Goal: Task Accomplishment & Management: Manage account settings

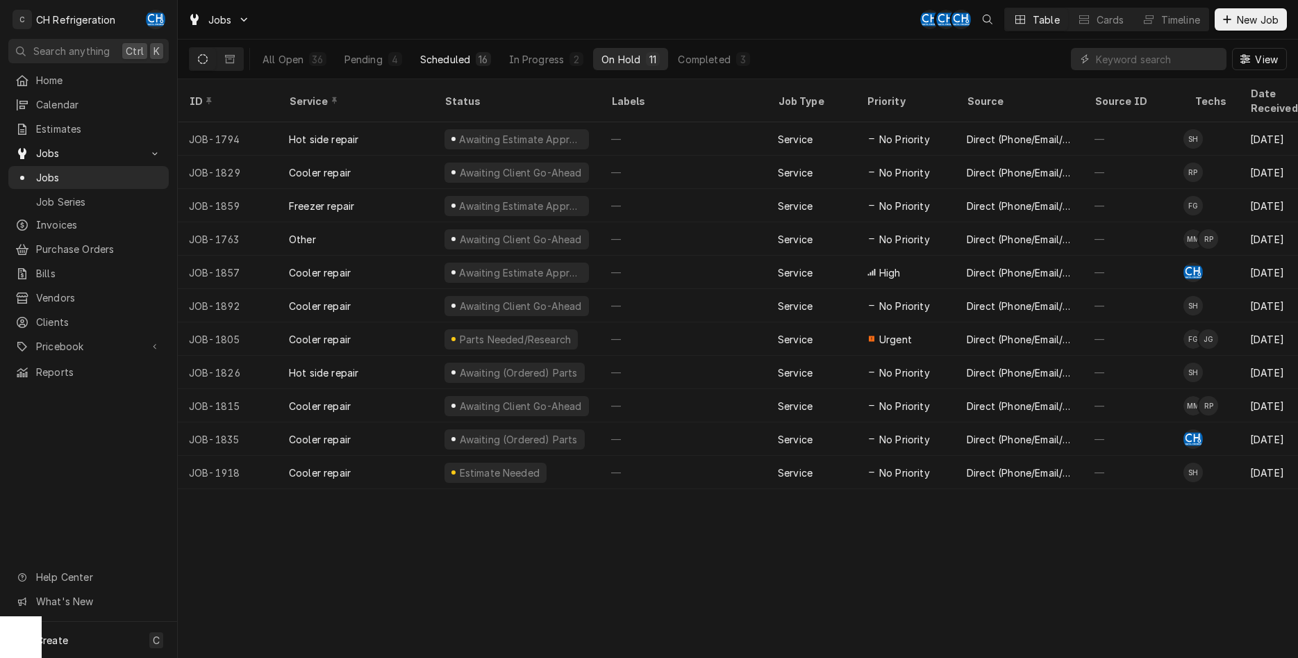
click at [451, 60] on div "Scheduled" at bounding box center [445, 59] width 50 height 15
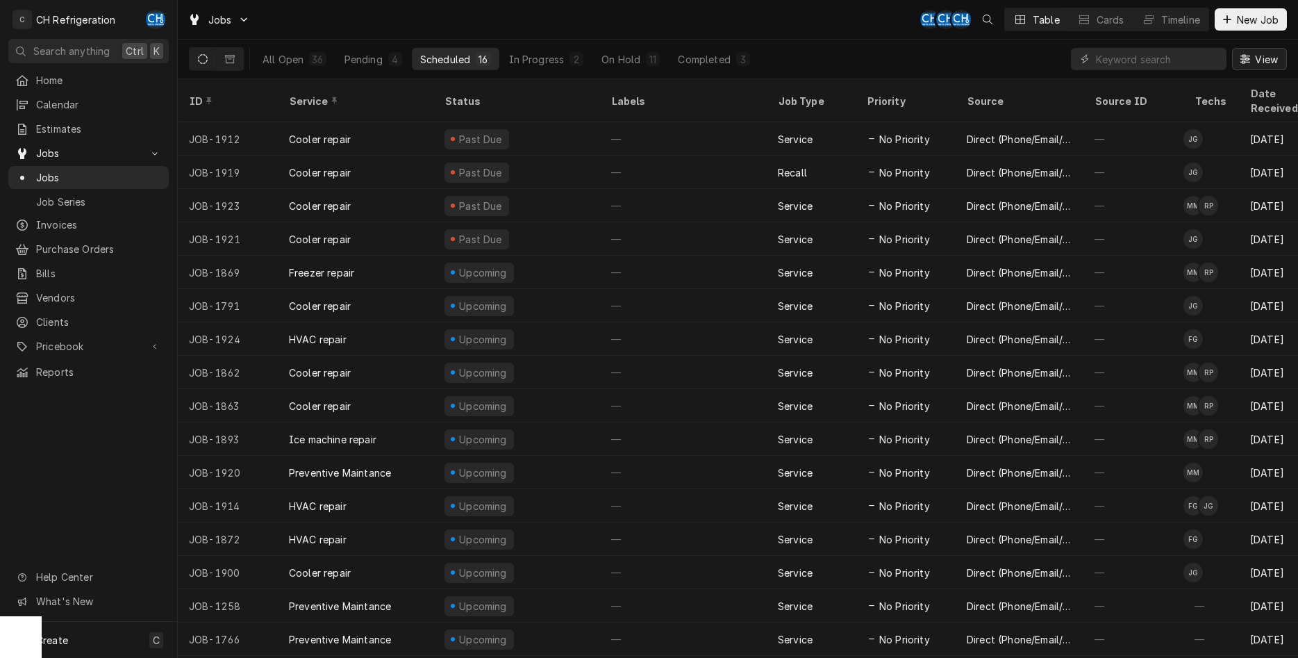
click at [1269, 67] on button "View" at bounding box center [1259, 59] width 55 height 22
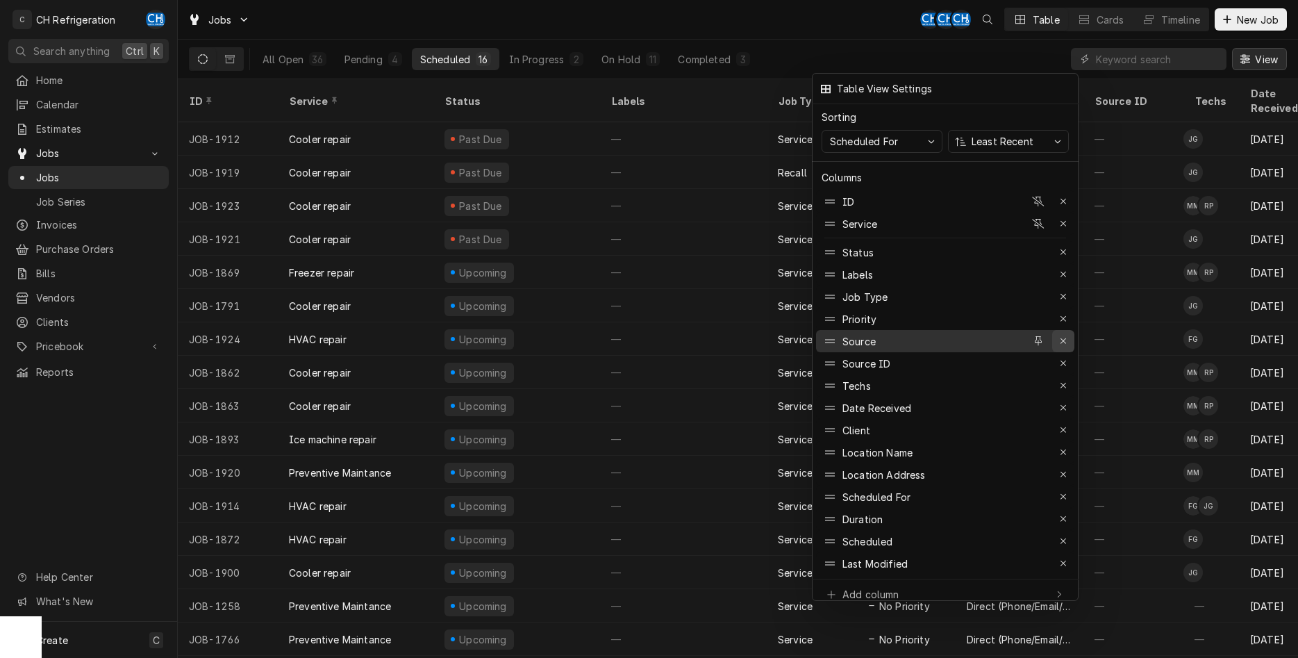
click at [1060, 336] on icon "button" at bounding box center [1064, 341] width 8 height 10
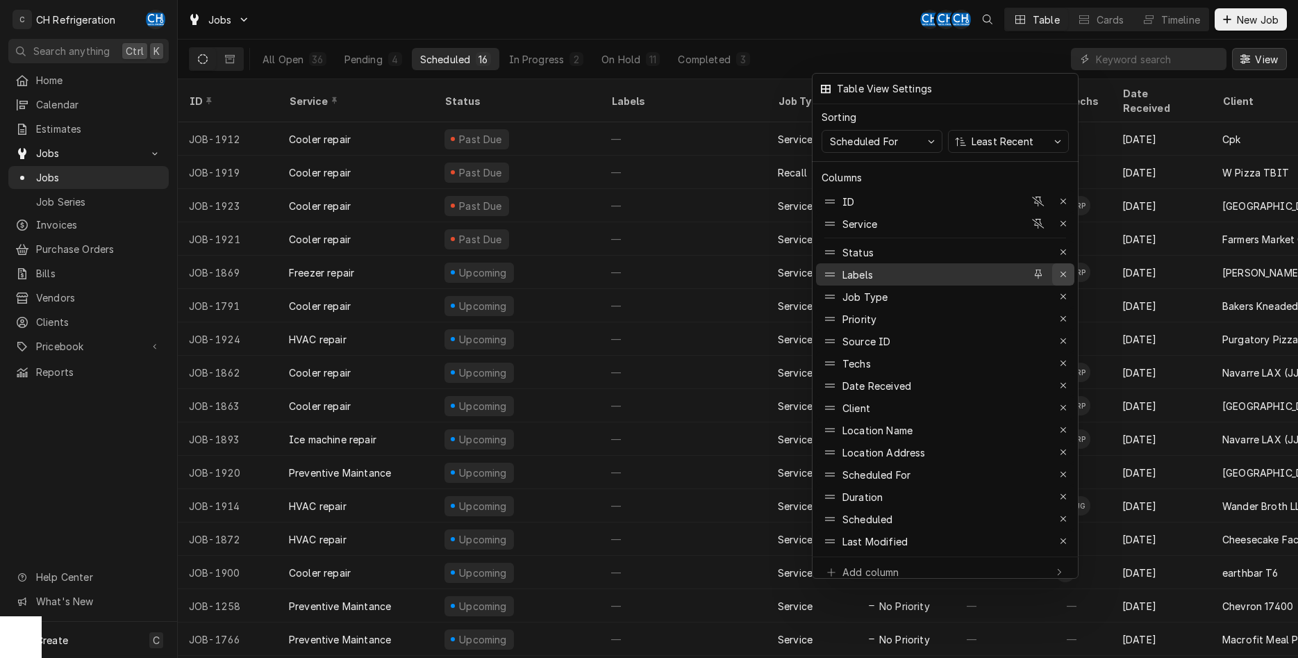
drag, startPoint x: 912, startPoint y: 101, endPoint x: 1069, endPoint y: 267, distance: 227.9
click at [1069, 267] on div "Table View Settings Sorting Scheduled For Least Recent Columns ID Service Statu…" at bounding box center [945, 330] width 267 height 514
click at [1069, 267] on div "button" at bounding box center [1063, 274] width 14 height 14
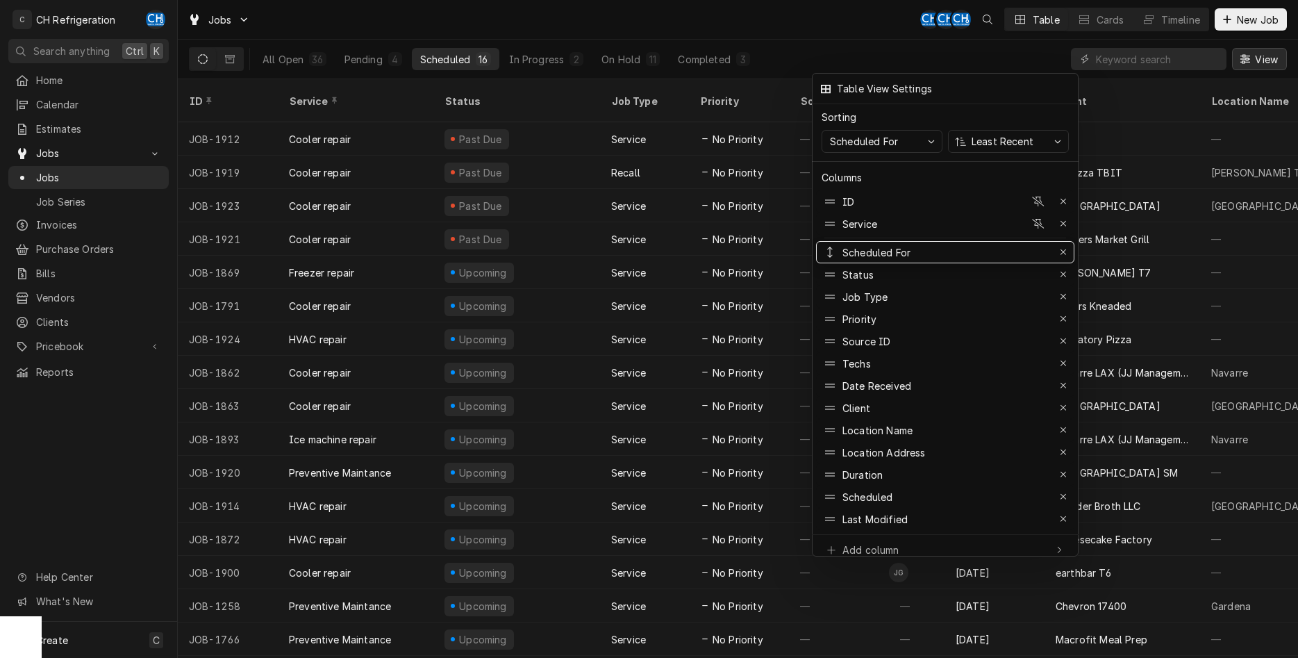
drag, startPoint x: 942, startPoint y: 452, endPoint x: 954, endPoint y: 244, distance: 208.6
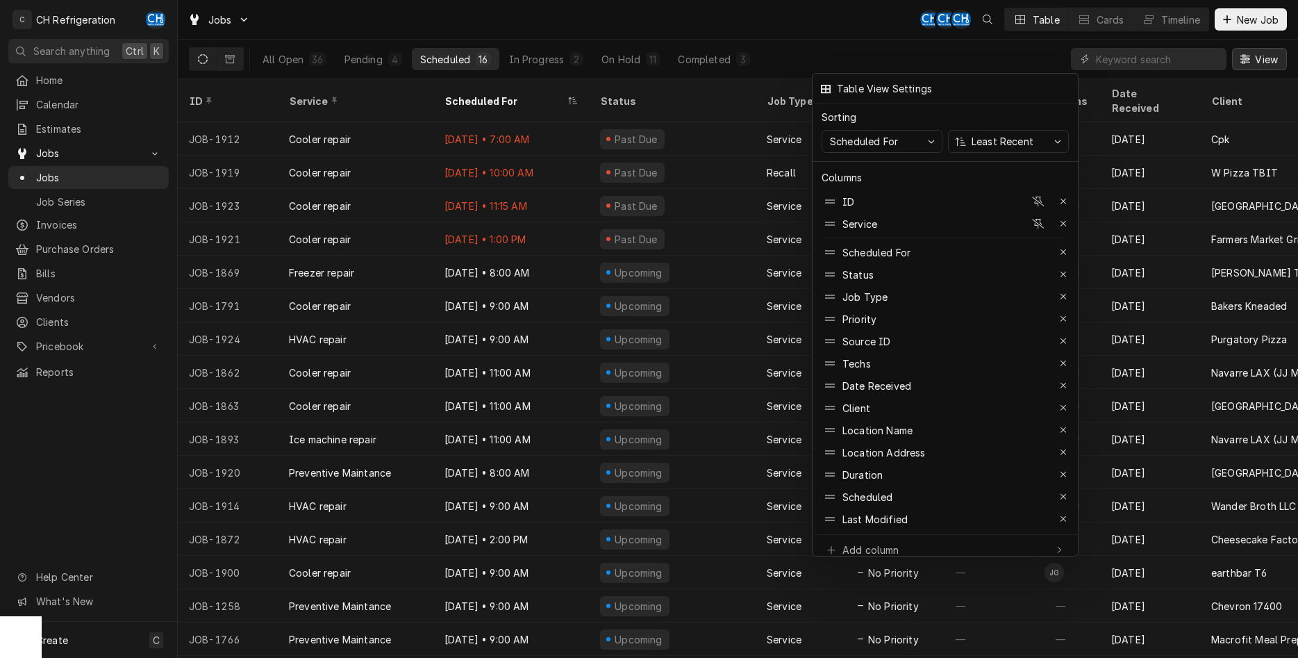
click at [982, 37] on div at bounding box center [649, 329] width 1298 height 658
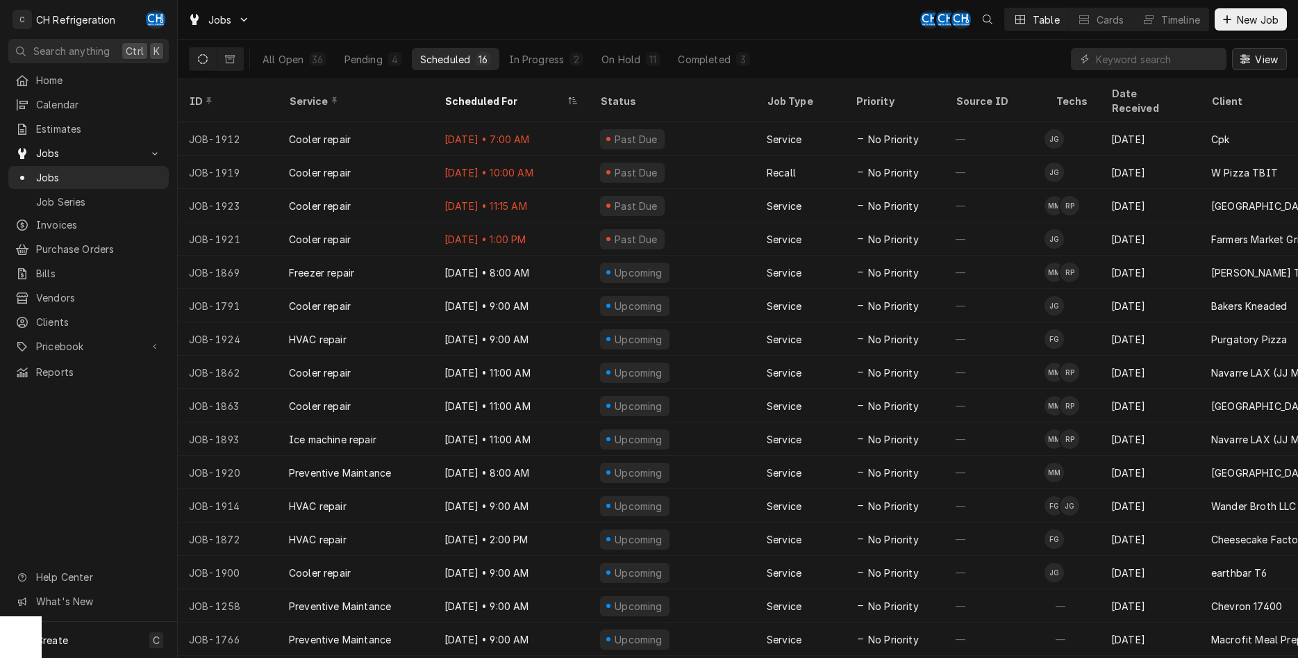
click at [1270, 57] on span "View" at bounding box center [1266, 59] width 28 height 15
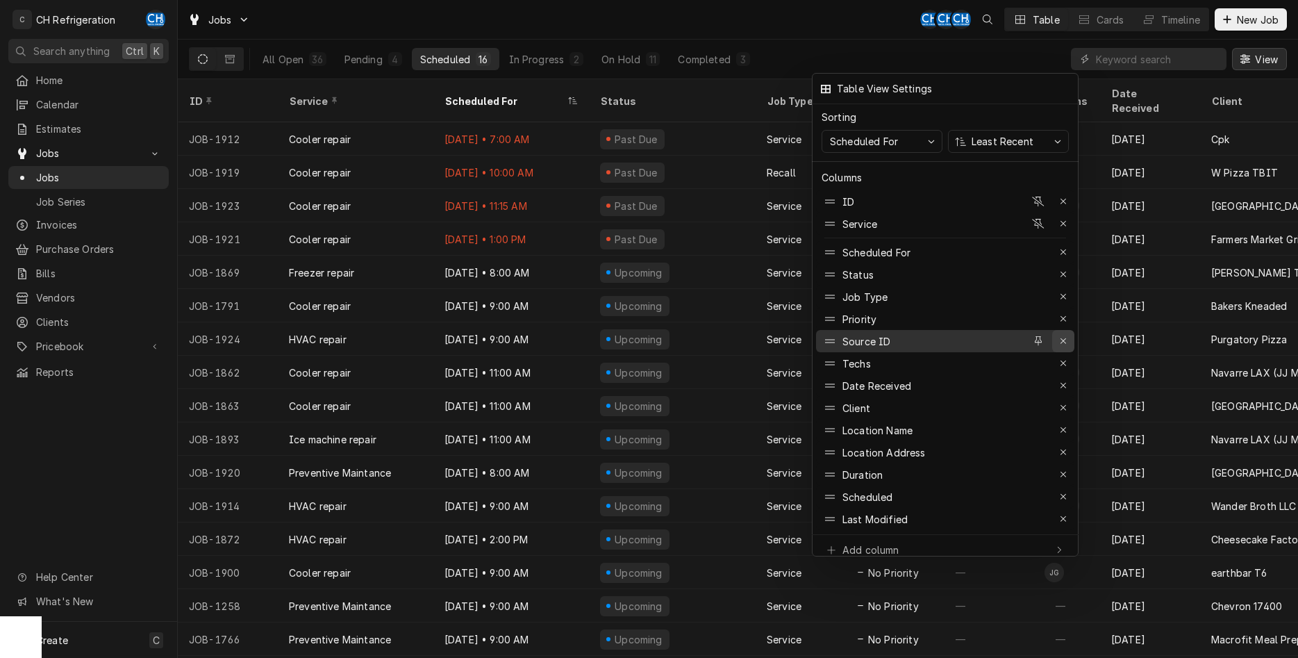
click at [1062, 338] on icon "button" at bounding box center [1063, 341] width 6 height 6
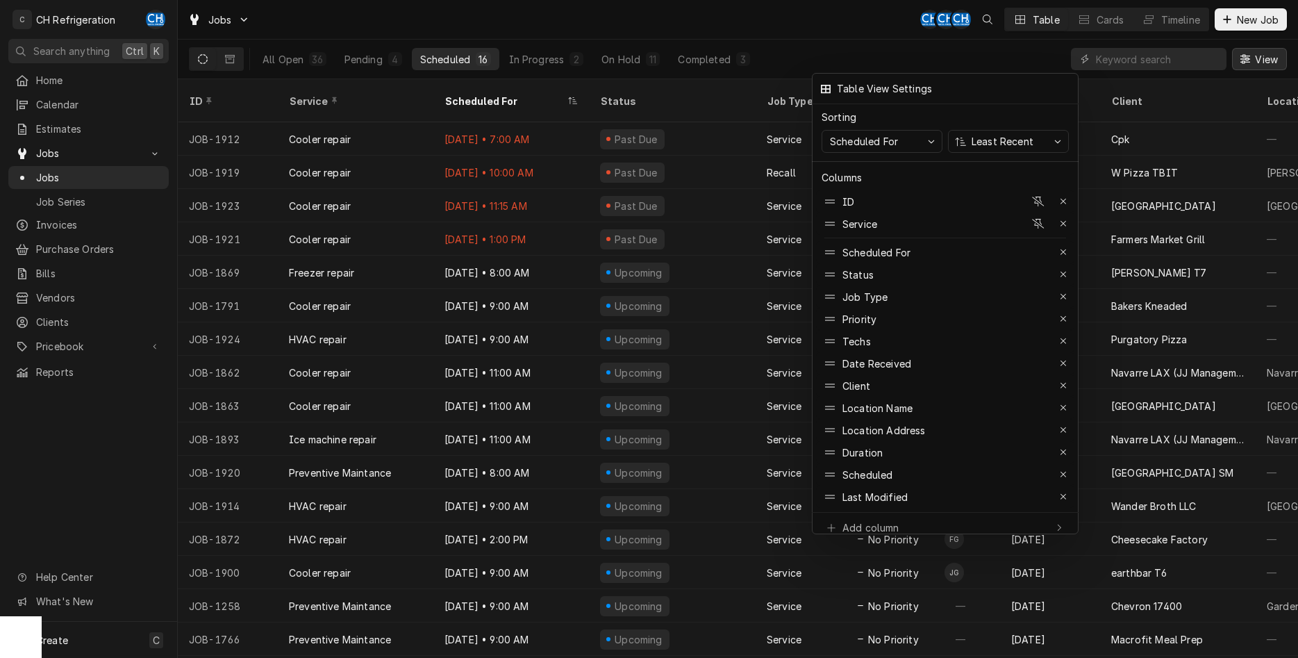
click at [1003, 56] on div at bounding box center [649, 329] width 1298 height 658
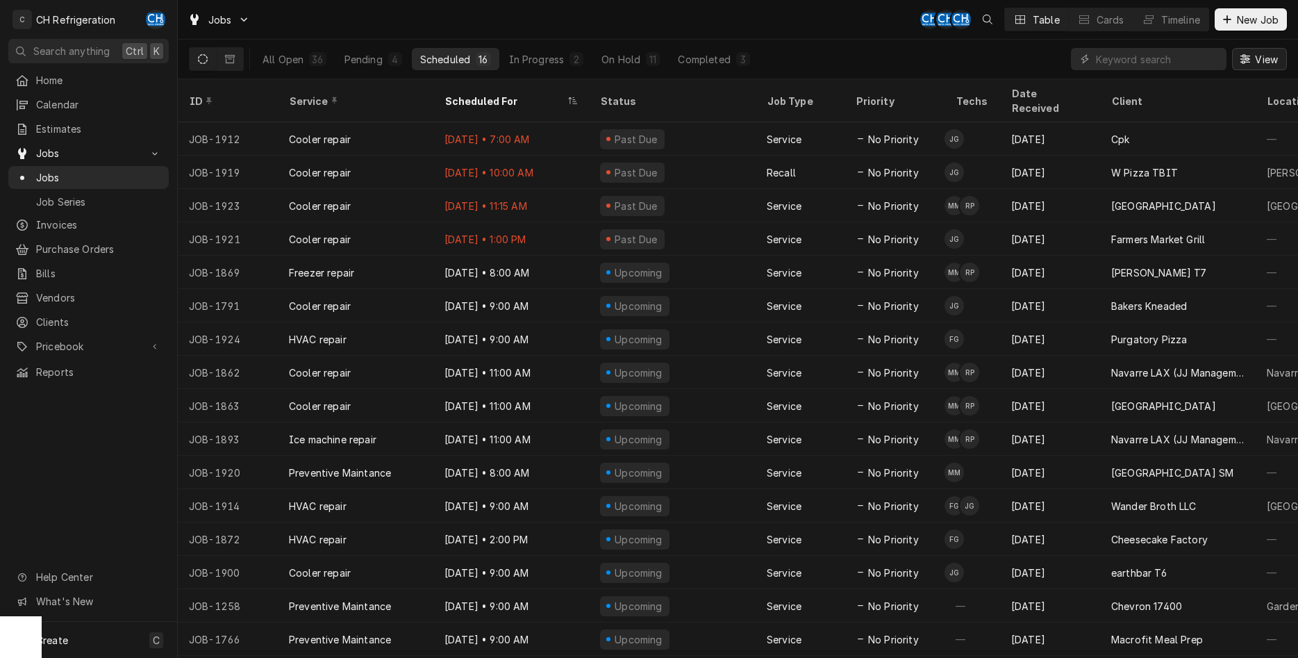
click at [1271, 53] on span "View" at bounding box center [1266, 59] width 28 height 15
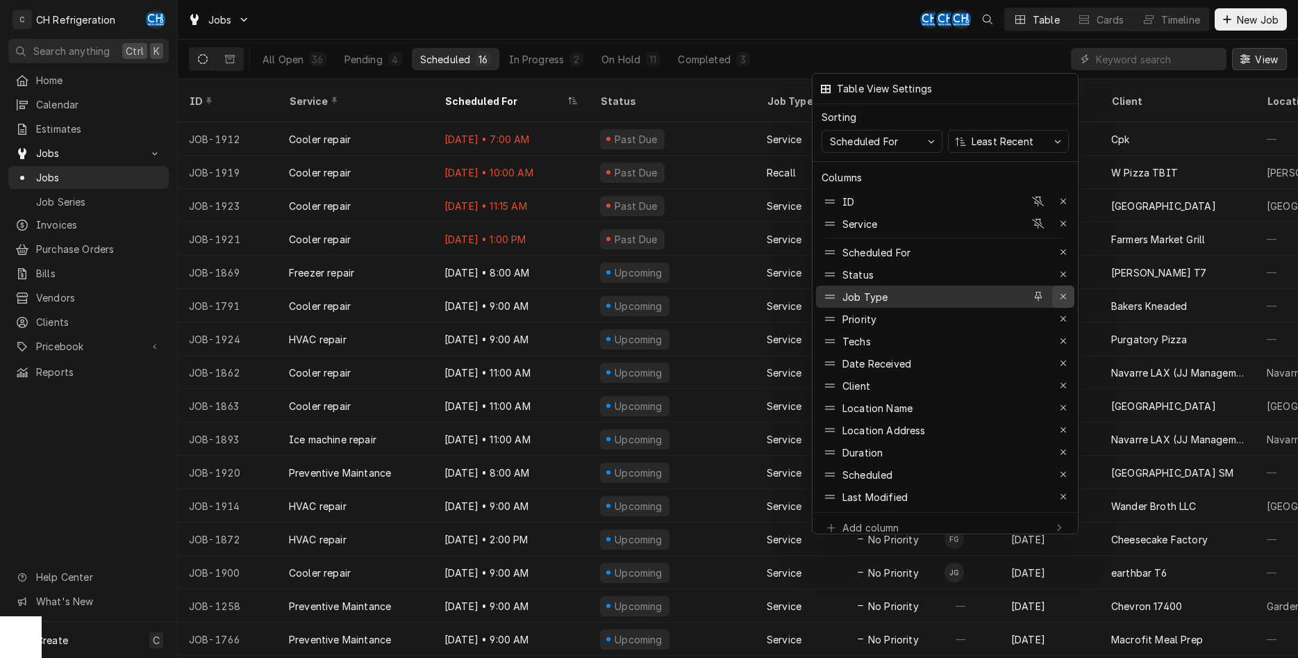
click at [1066, 292] on icon "button" at bounding box center [1064, 297] width 8 height 10
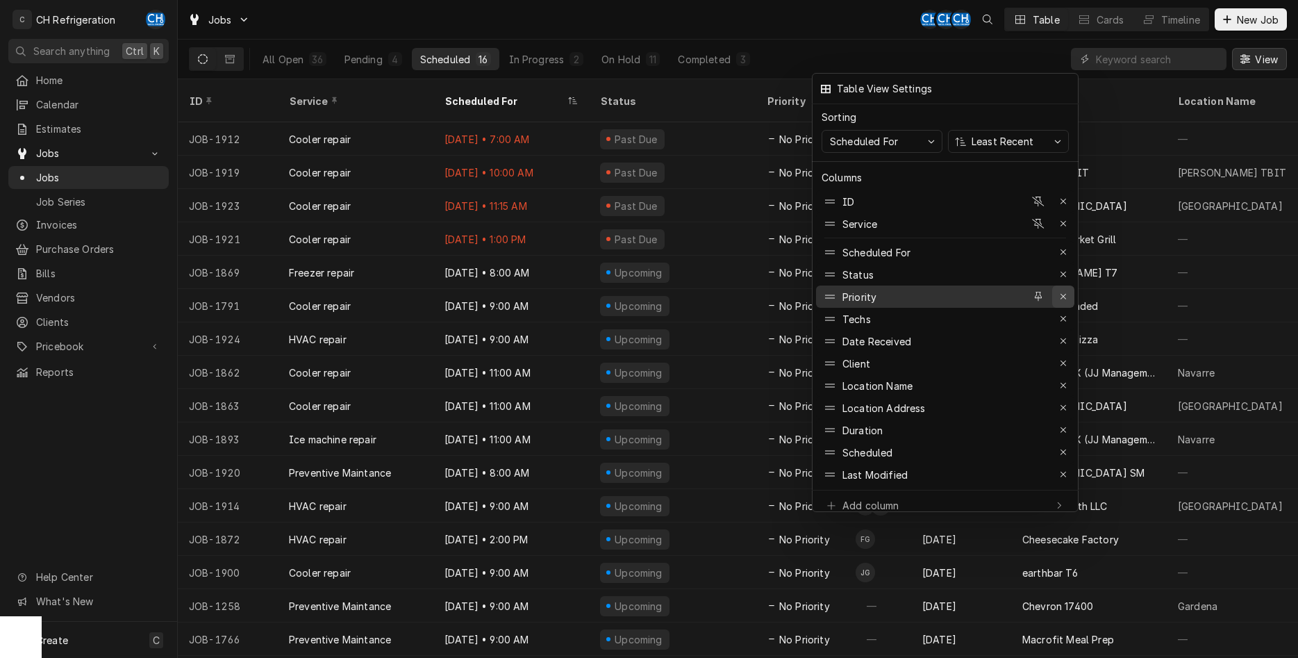
click at [1063, 292] on icon "button" at bounding box center [1064, 297] width 8 height 10
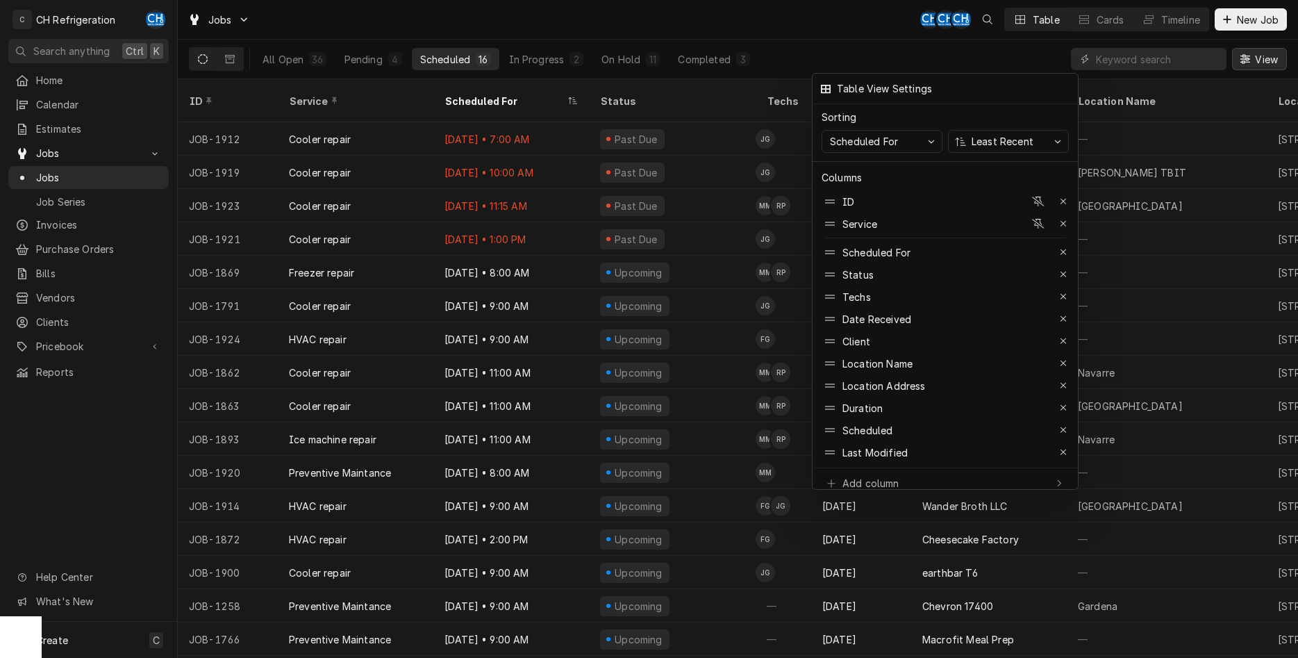
click at [964, 31] on div at bounding box center [649, 329] width 1298 height 658
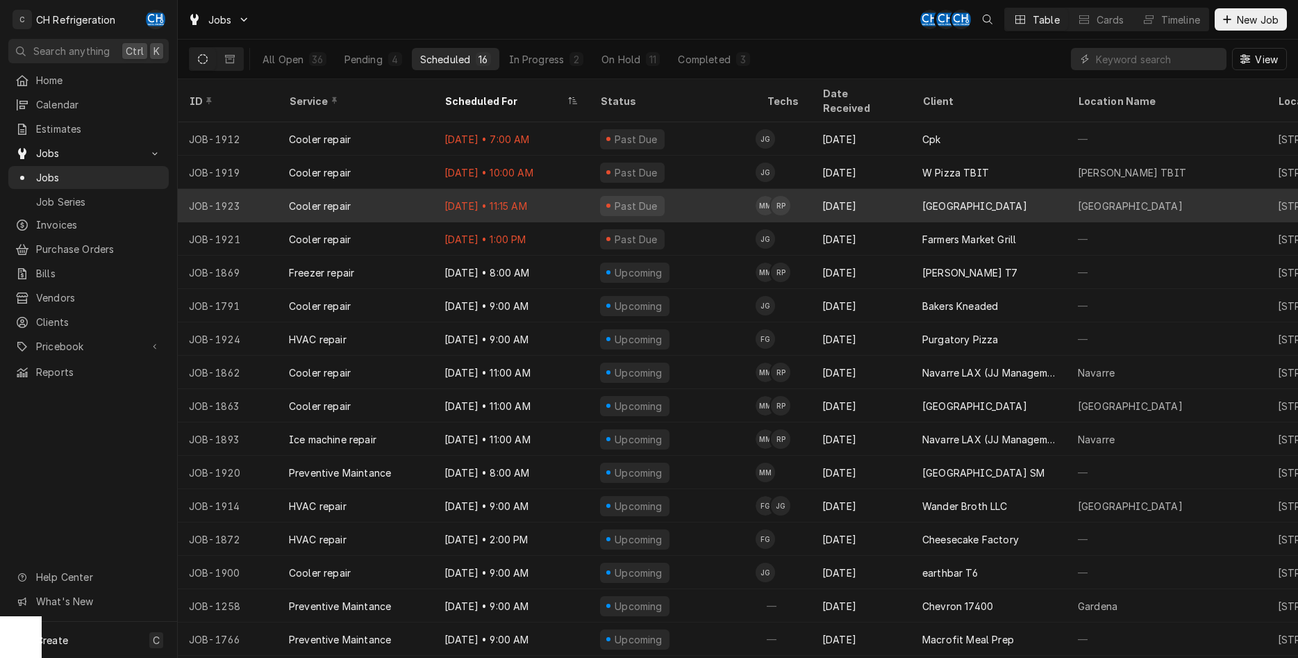
click at [832, 189] on div "Sep 9" at bounding box center [861, 205] width 100 height 33
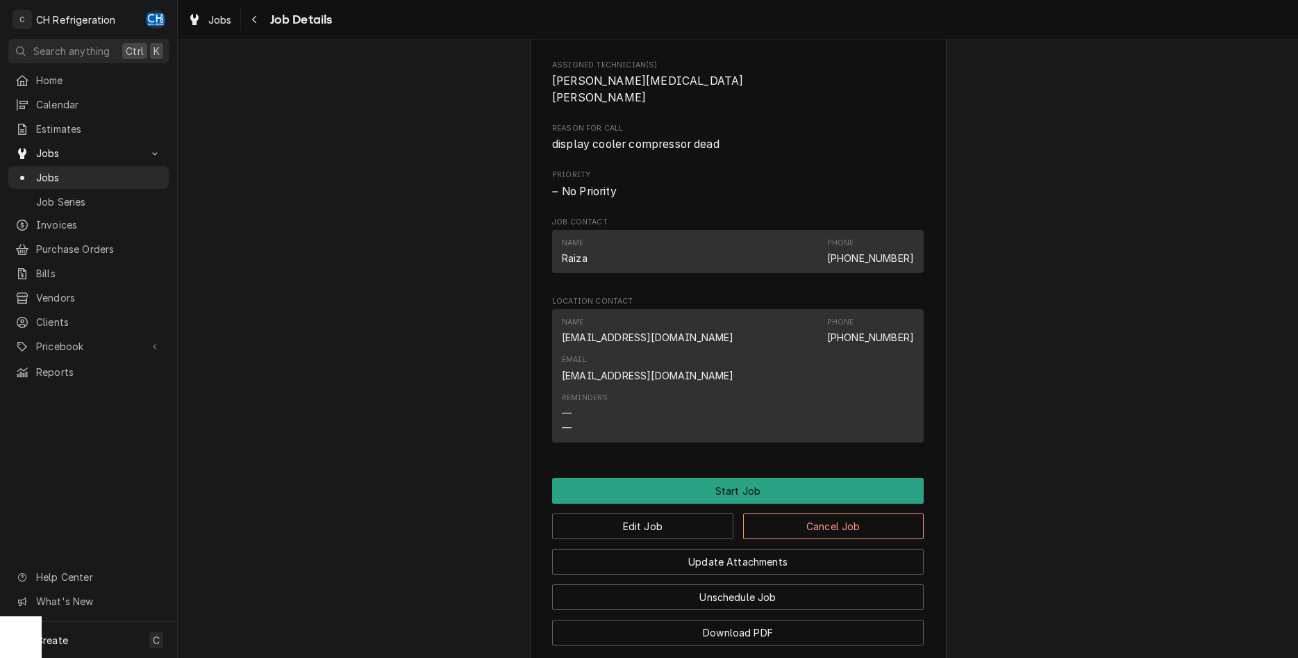
scroll to position [567, 0]
click at [687, 512] on button "Edit Job" at bounding box center [642, 525] width 181 height 26
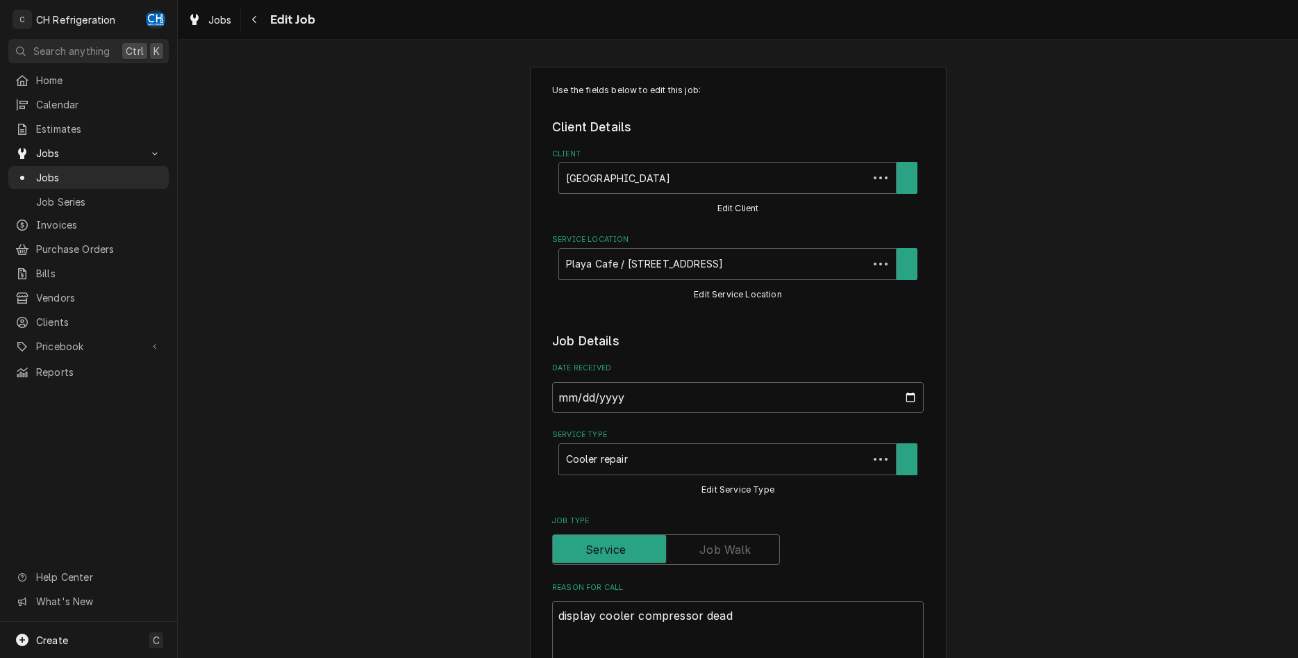
type textarea "x"
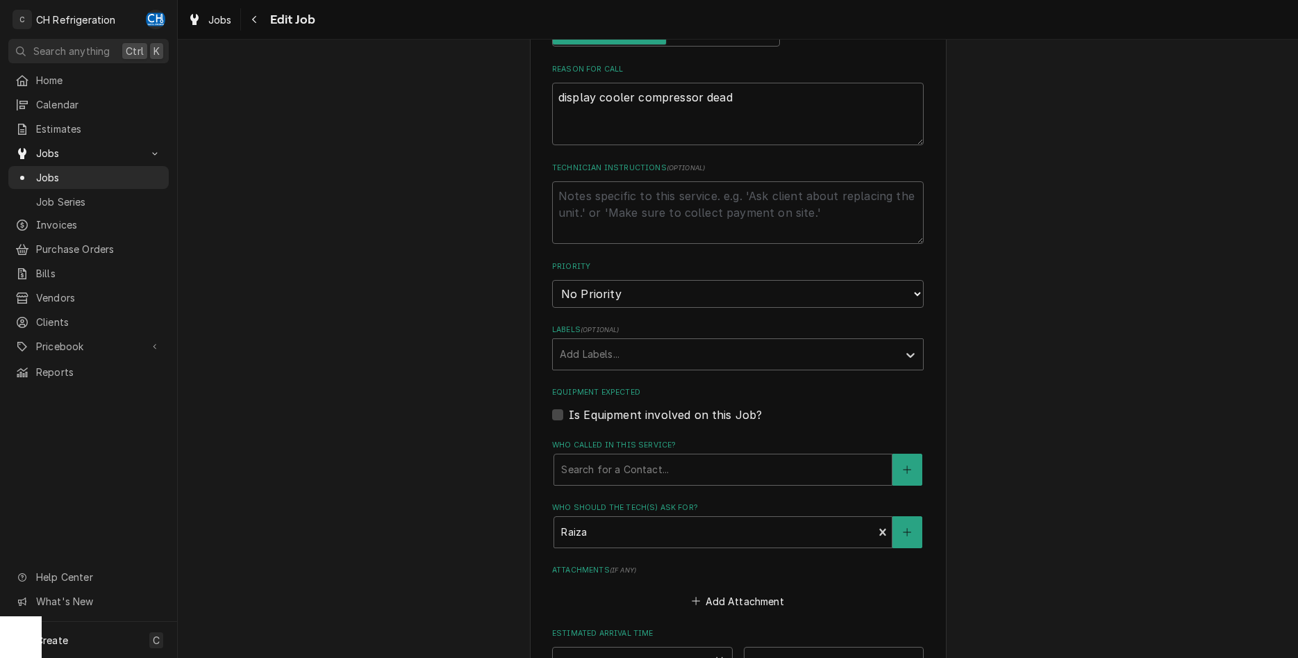
scroll to position [708, 0]
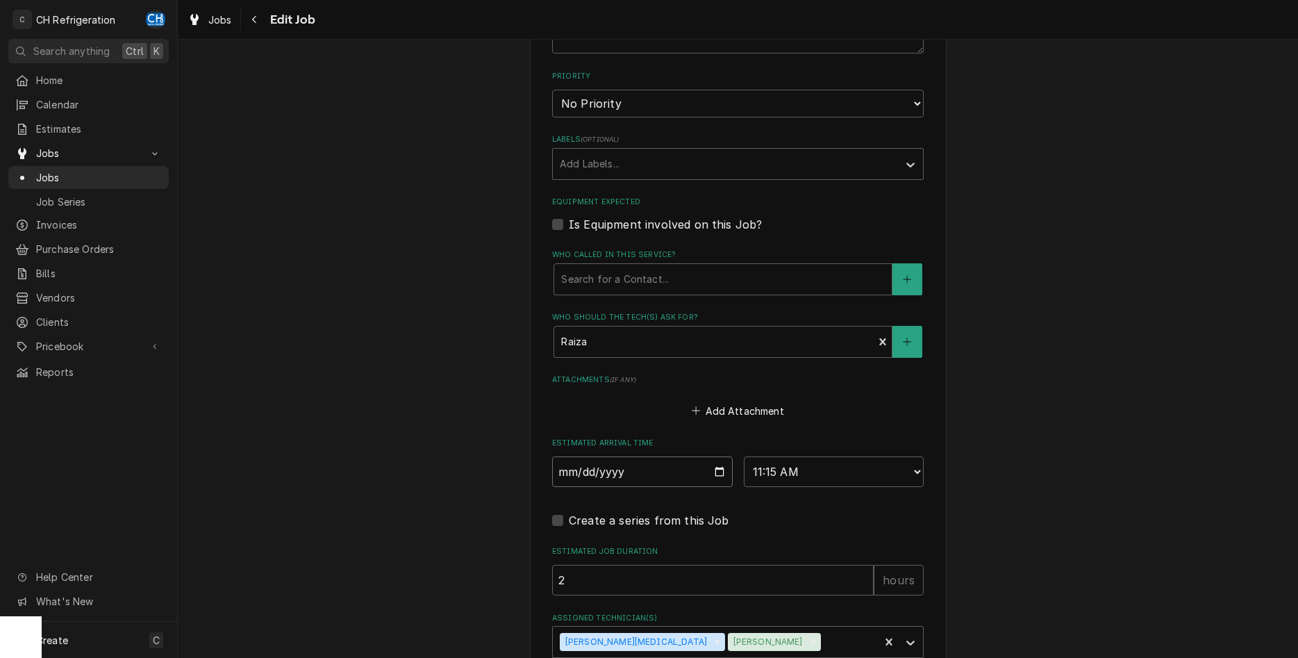
click at [717, 473] on input "2025-09-09" at bounding box center [642, 471] width 181 height 31
type input "2025-09-10"
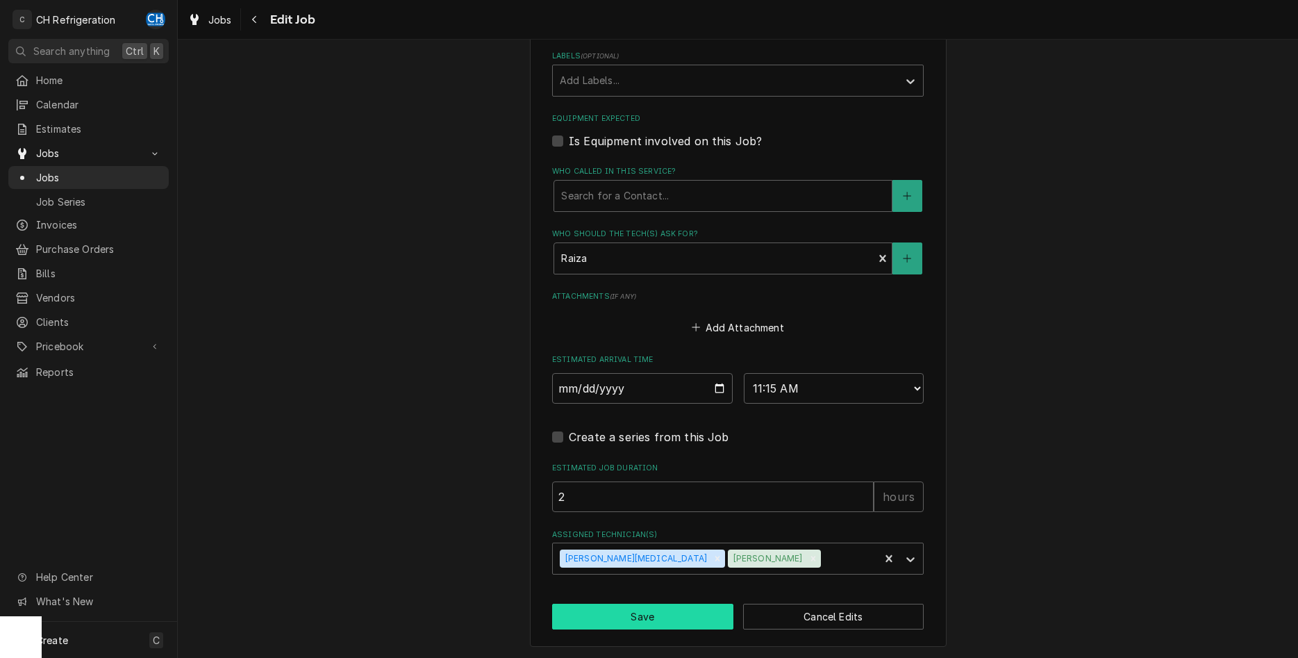
click at [662, 621] on button "Save" at bounding box center [642, 616] width 181 height 26
type textarea "x"
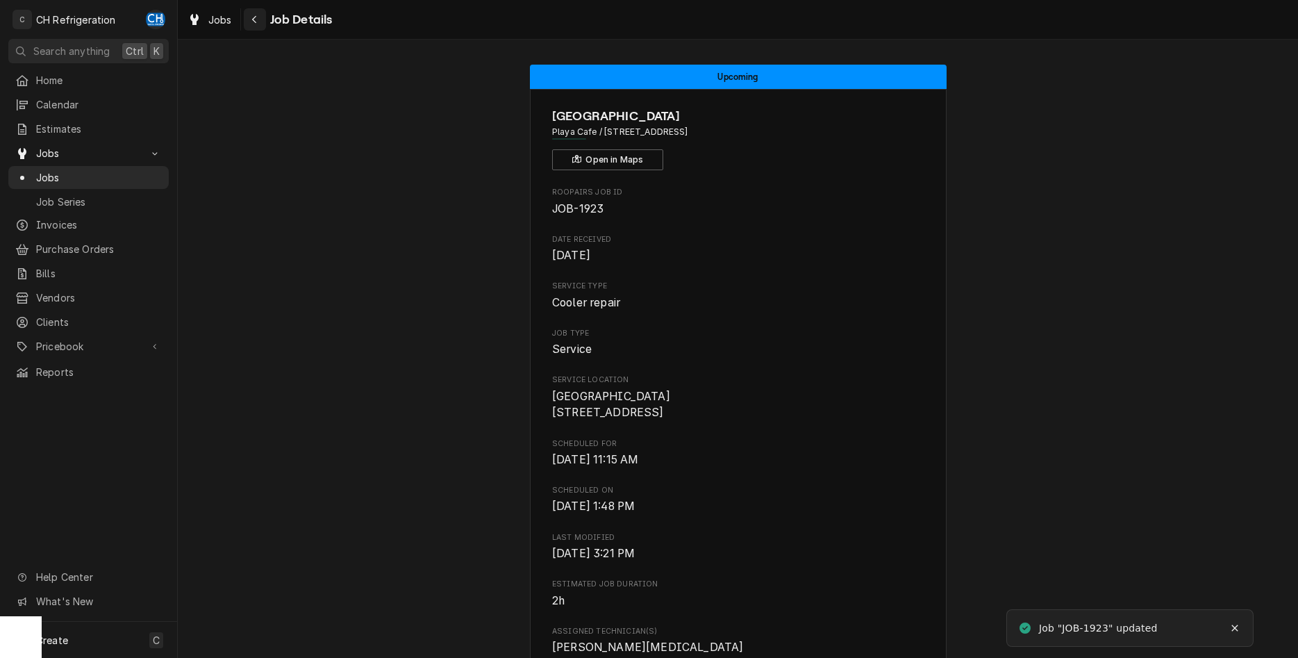
click at [257, 17] on icon "Navigate back" at bounding box center [254, 20] width 6 height 10
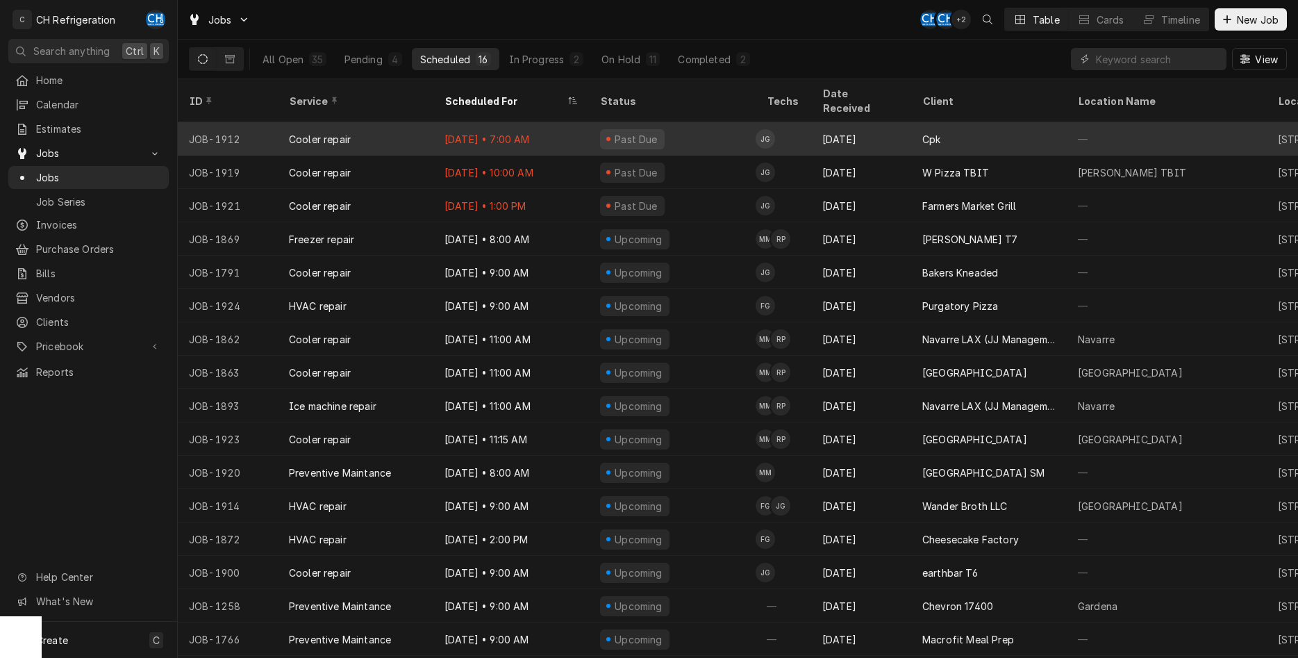
click at [464, 122] on div "Sep 9 • 7:00 AM" at bounding box center [511, 138] width 156 height 33
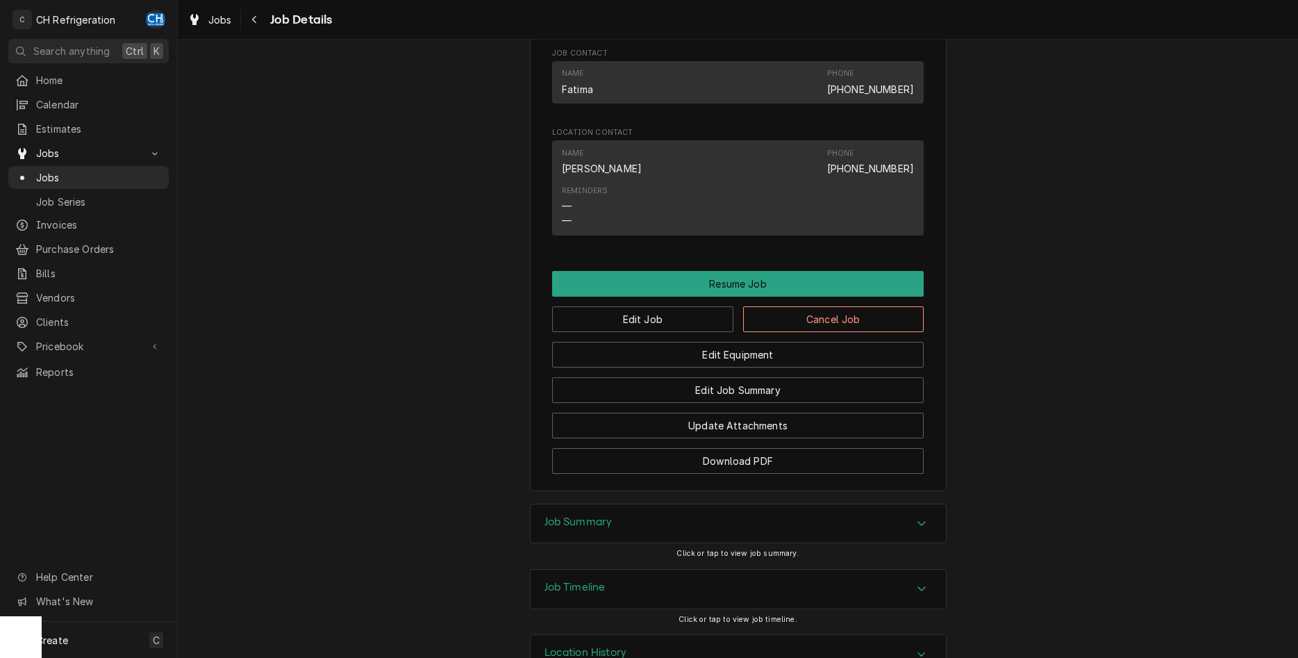
scroll to position [1133, 0]
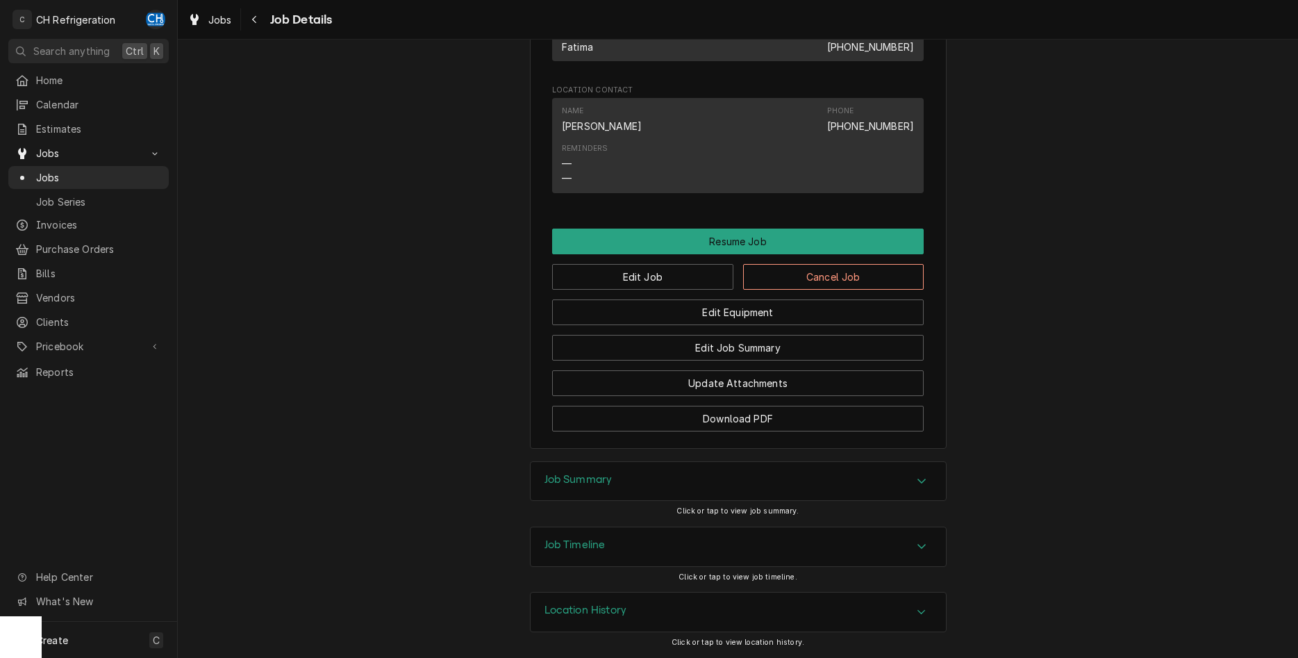
click at [671, 486] on div "Job Summary" at bounding box center [737, 481] width 415 height 39
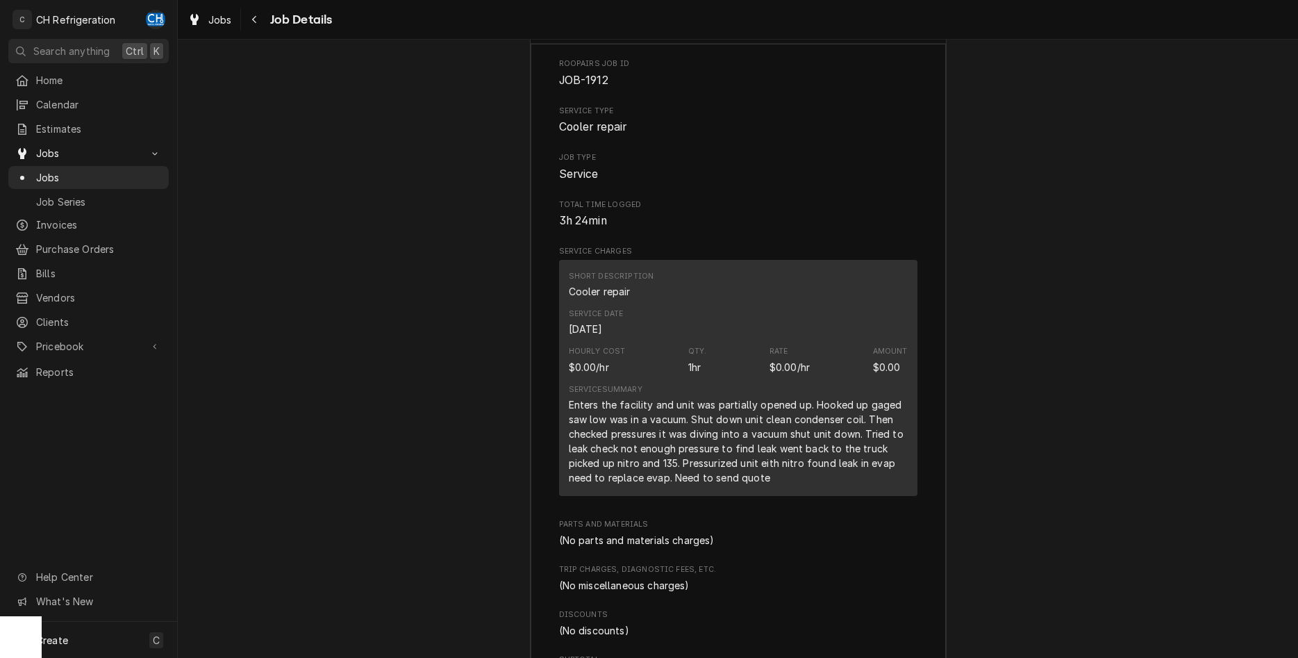
scroll to position [1771, 0]
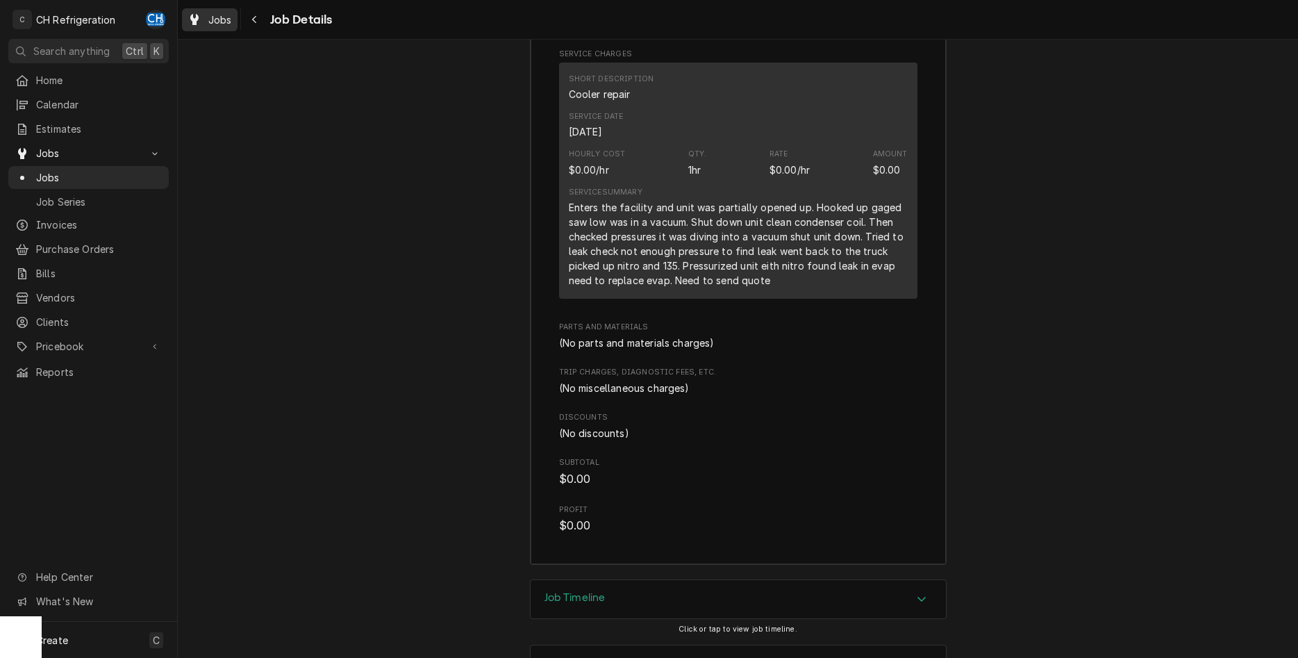
click at [204, 25] on div "Jobs" at bounding box center [210, 19] width 50 height 17
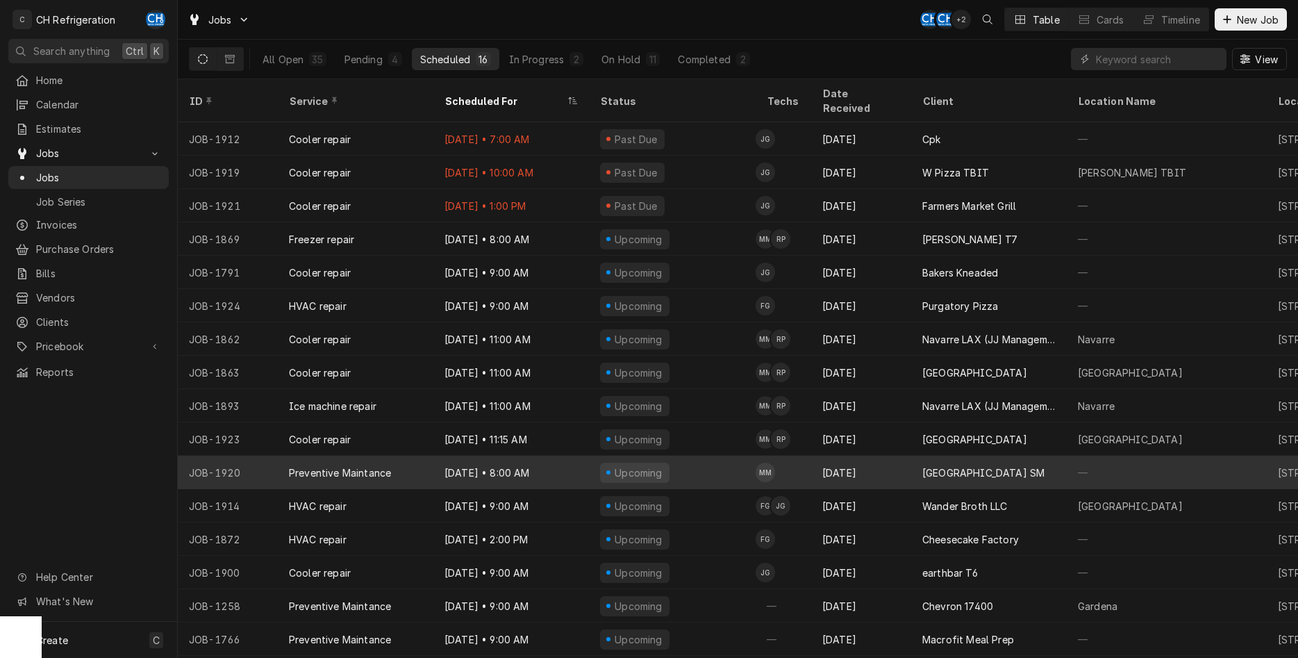
click at [625, 465] on div "Upcoming" at bounding box center [672, 471] width 167 height 33
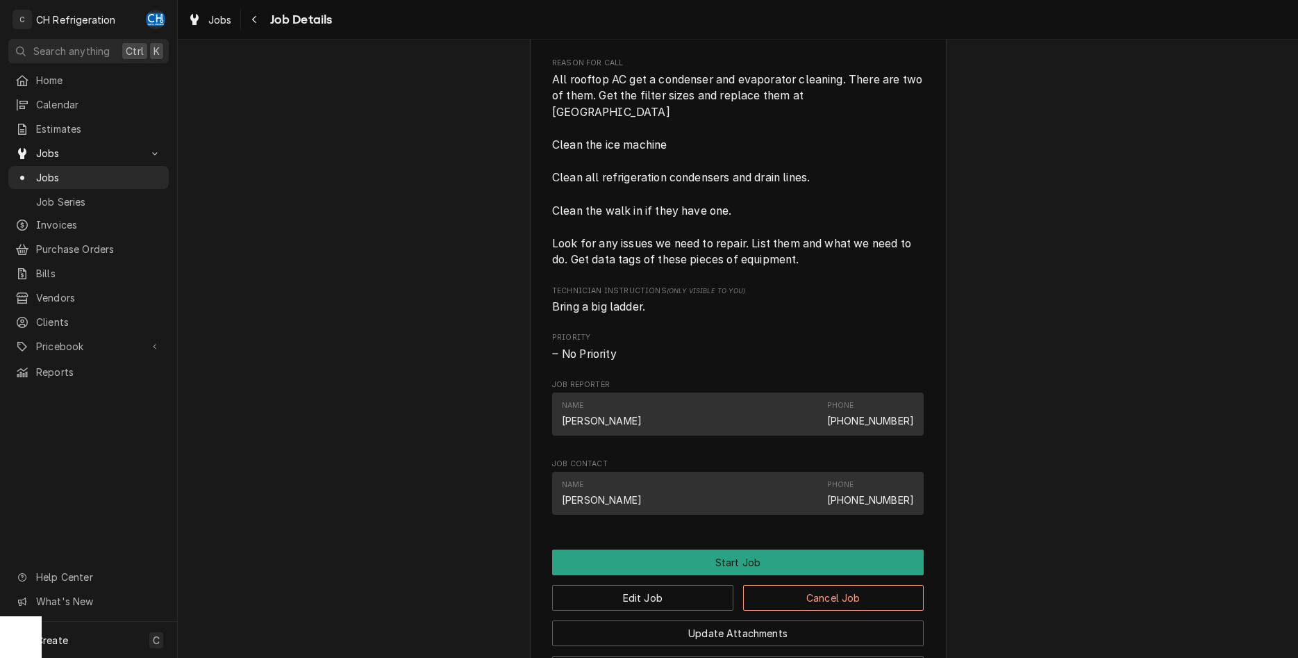
scroll to position [779, 0]
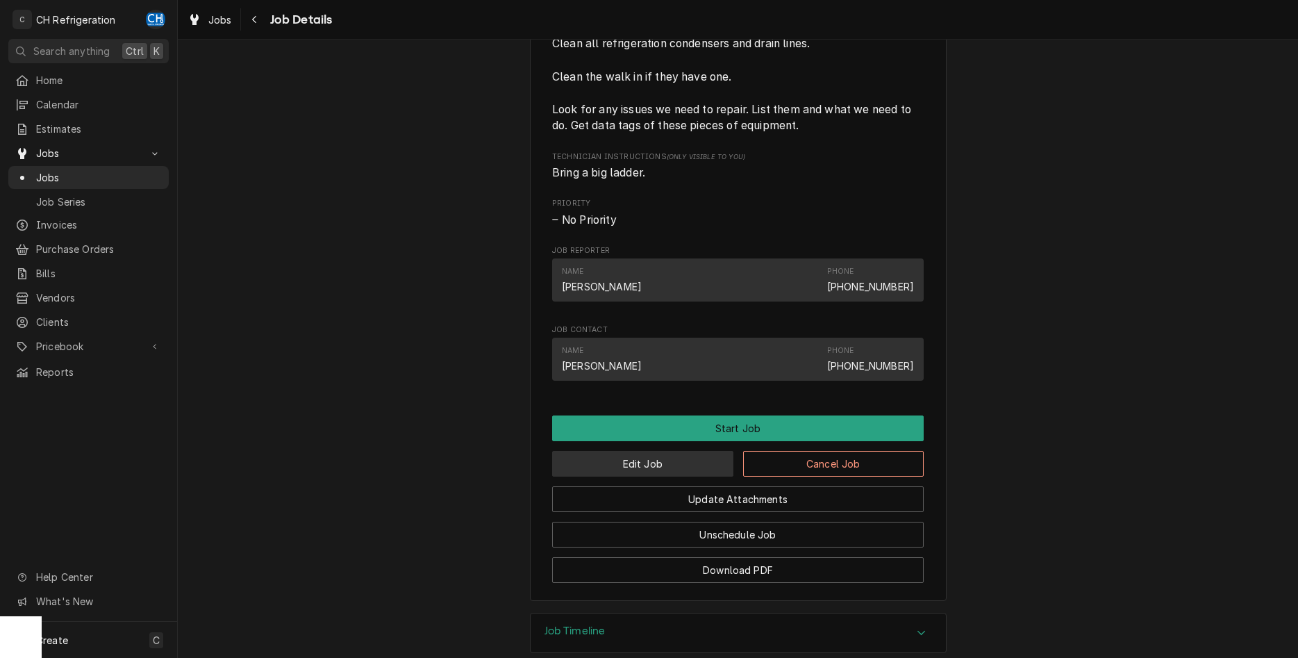
click at [690, 476] on button "Edit Job" at bounding box center [642, 464] width 181 height 26
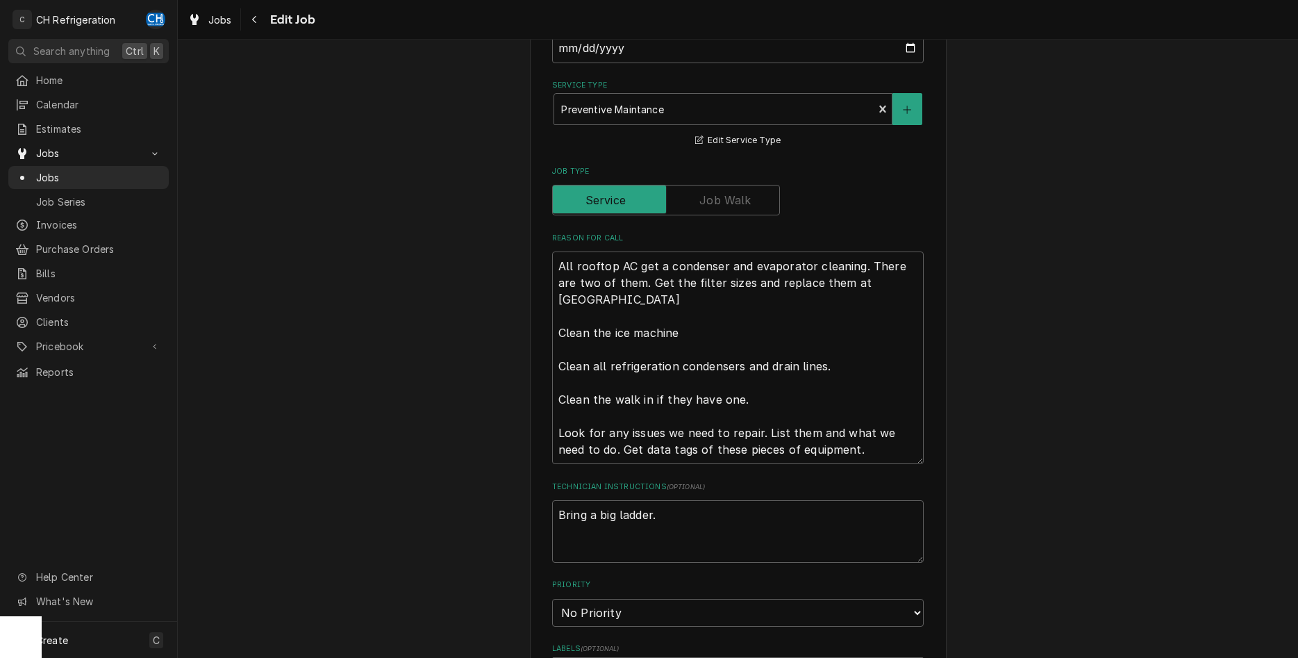
scroll to position [425, 0]
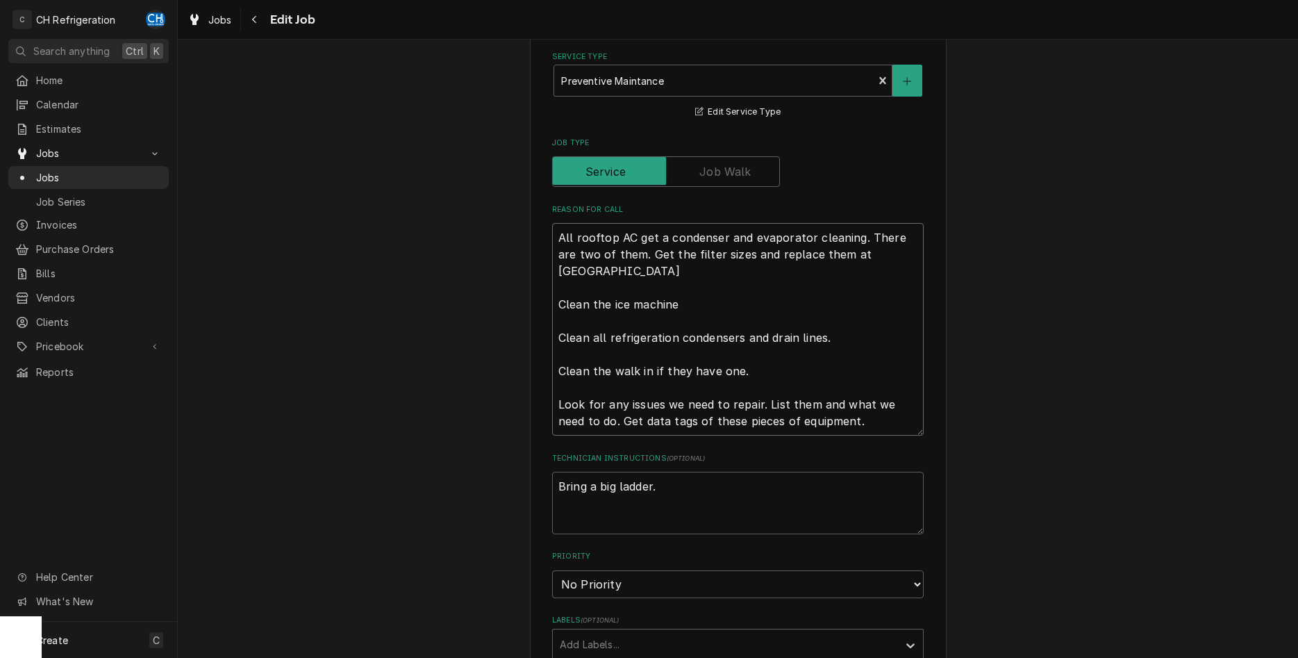
type textarea "x"
drag, startPoint x: 563, startPoint y: 302, endPoint x: 842, endPoint y: 421, distance: 303.0
click at [842, 421] on textarea "All rooftop AC get a condenser and evaporator cleaning. There are two of them. …" at bounding box center [737, 329] width 371 height 212
click at [796, 383] on textarea "All rooftop AC get a condenser and evaporator cleaning. There are two of them. …" at bounding box center [737, 329] width 371 height 212
drag, startPoint x: 780, startPoint y: 376, endPoint x: 551, endPoint y: 303, distance: 241.1
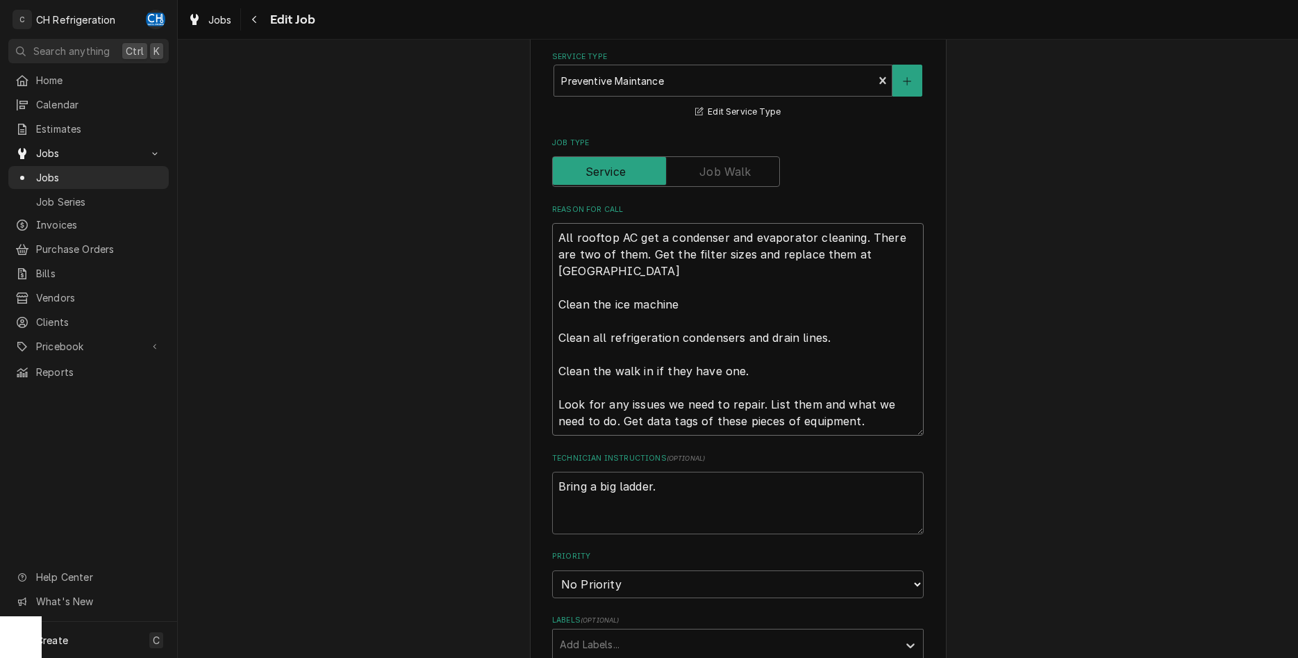
click at [552, 303] on textarea "All rooftop AC get a condenser and evaporator cleaning. There are two of them. …" at bounding box center [737, 329] width 371 height 212
type textarea "All rooftop AC get a condenser and evaporator cleaning. There are two of them. …"
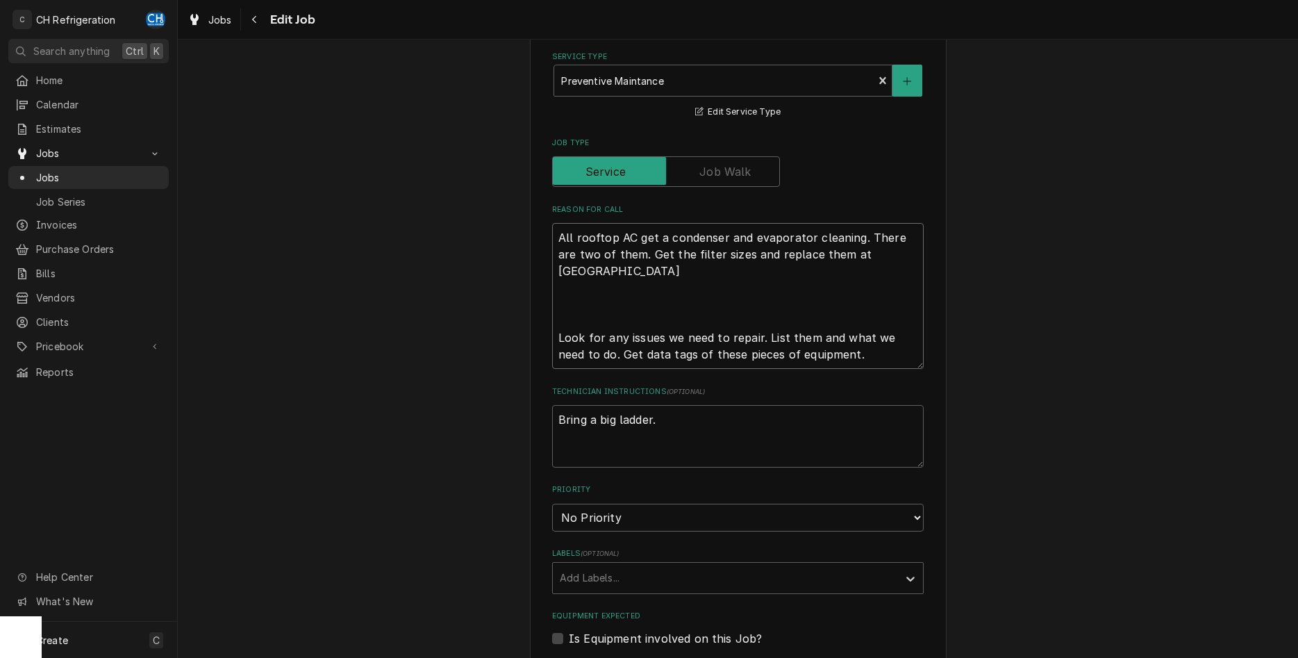
type textarea "x"
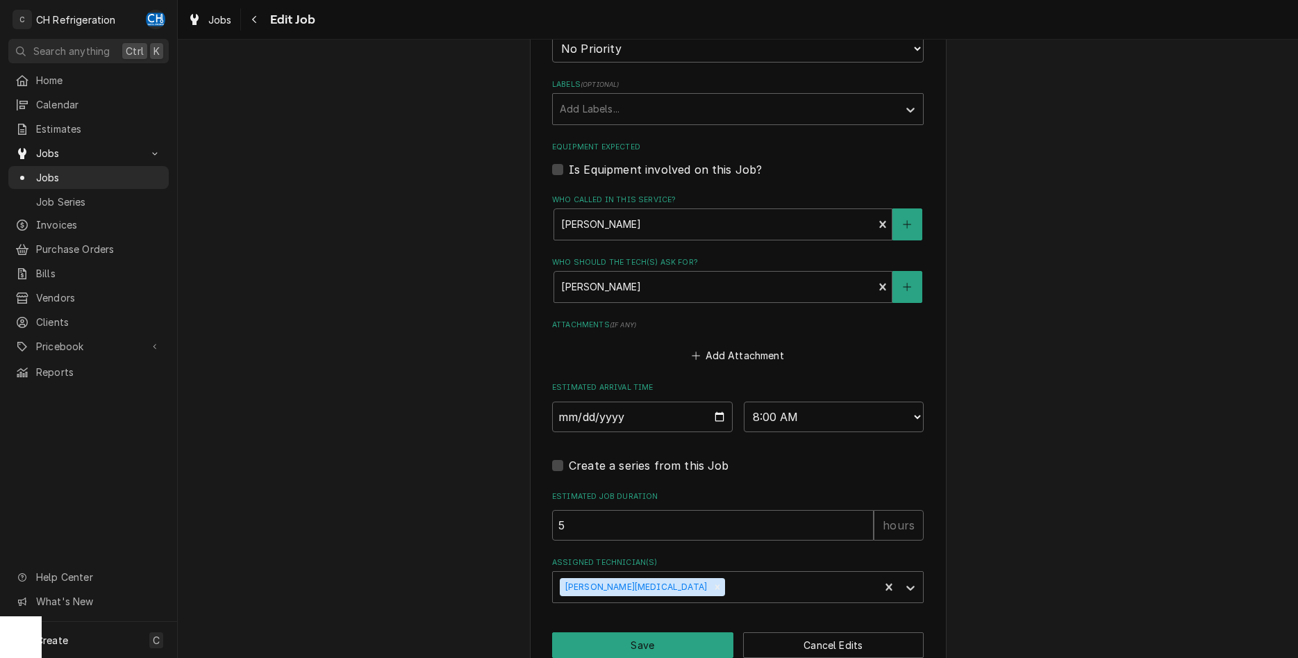
scroll to position [922, 0]
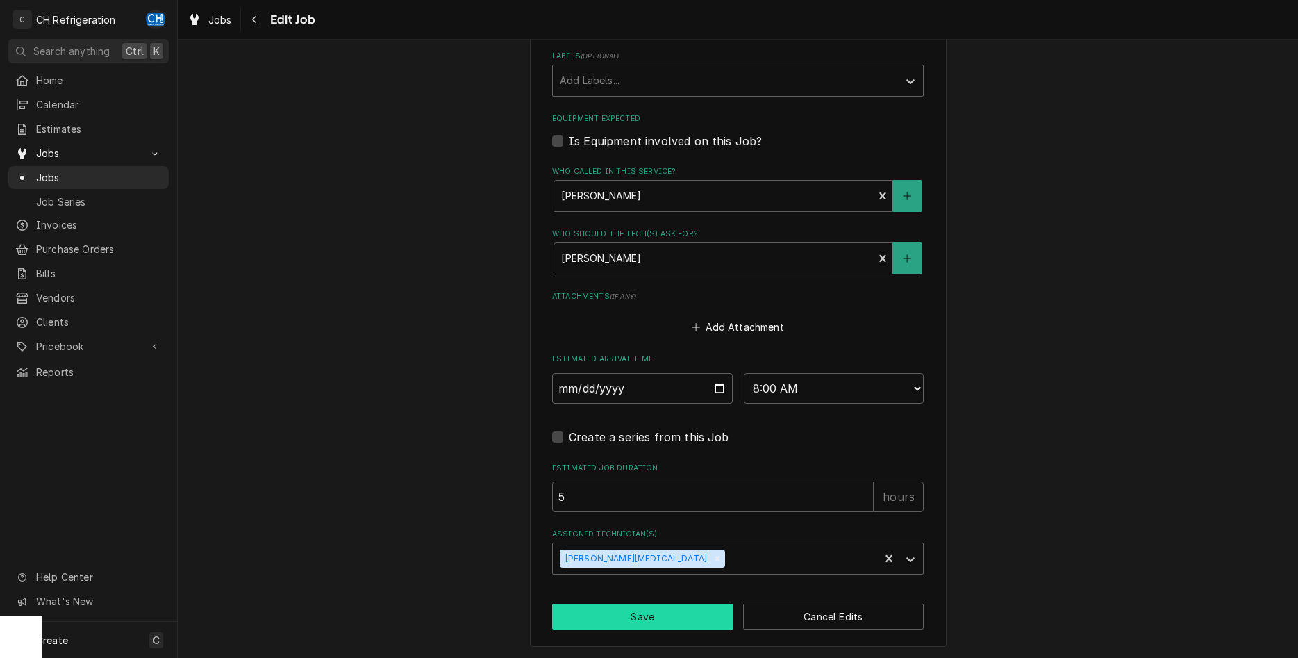
type textarea "All rooftop AC get a condenser and evaporator cleaning. There are two of them. …"
click at [606, 623] on button "Save" at bounding box center [642, 616] width 181 height 26
type textarea "x"
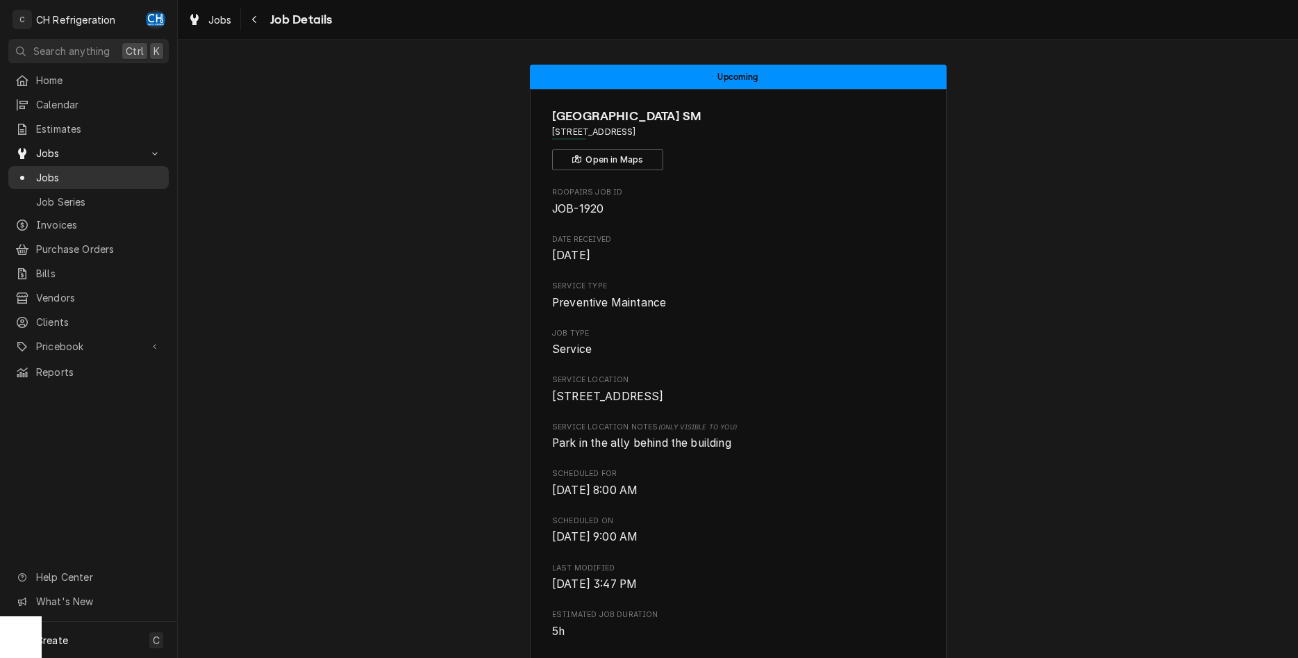
click at [78, 170] on span "Jobs" at bounding box center [99, 177] width 126 height 15
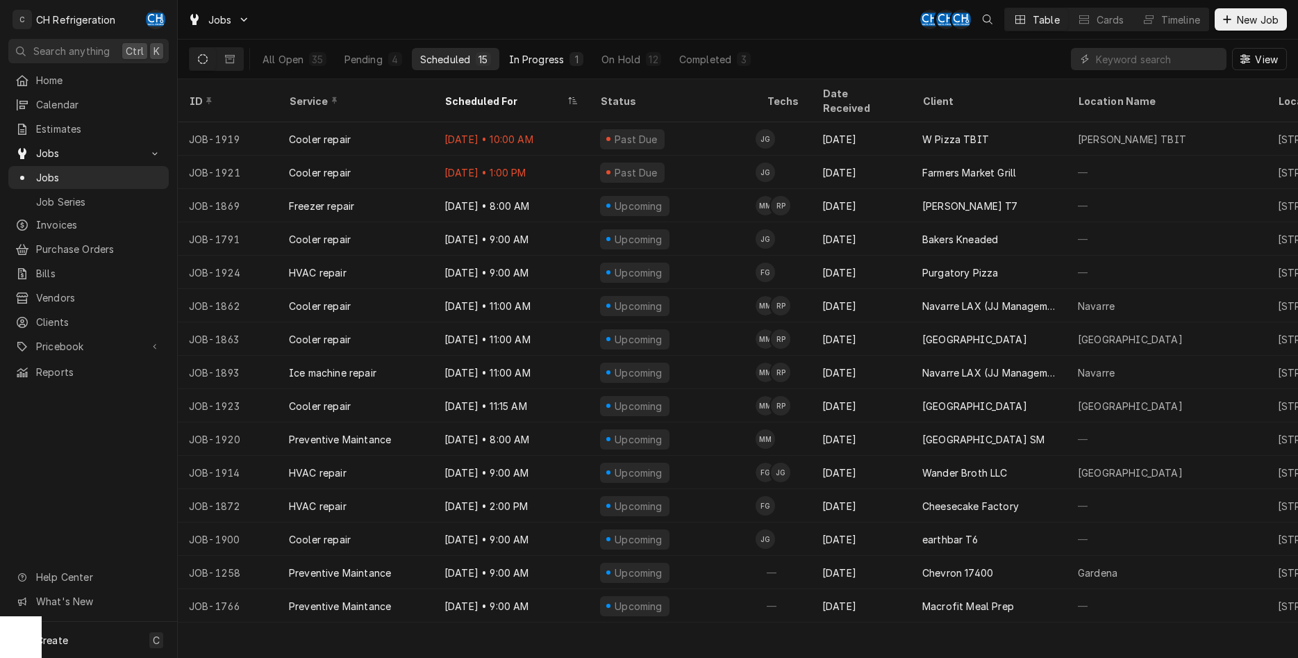
click at [556, 60] on div "In Progress" at bounding box center [537, 59] width 56 height 15
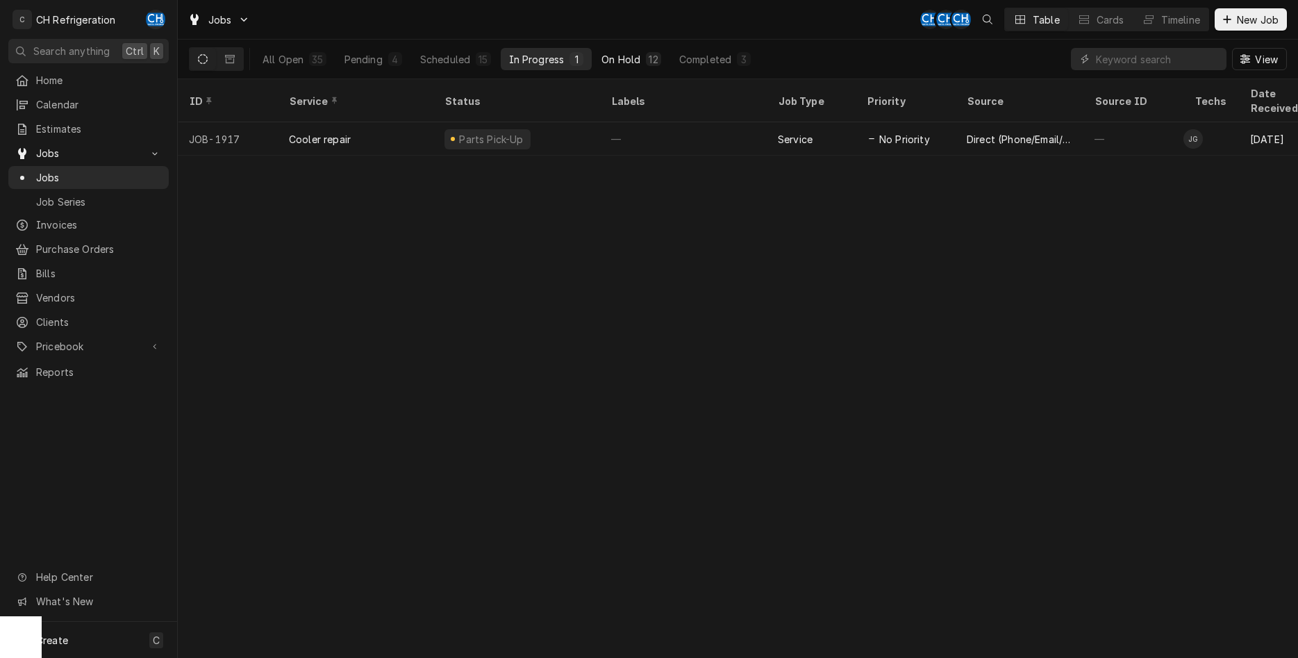
click at [631, 60] on div "On Hold" at bounding box center [620, 59] width 39 height 15
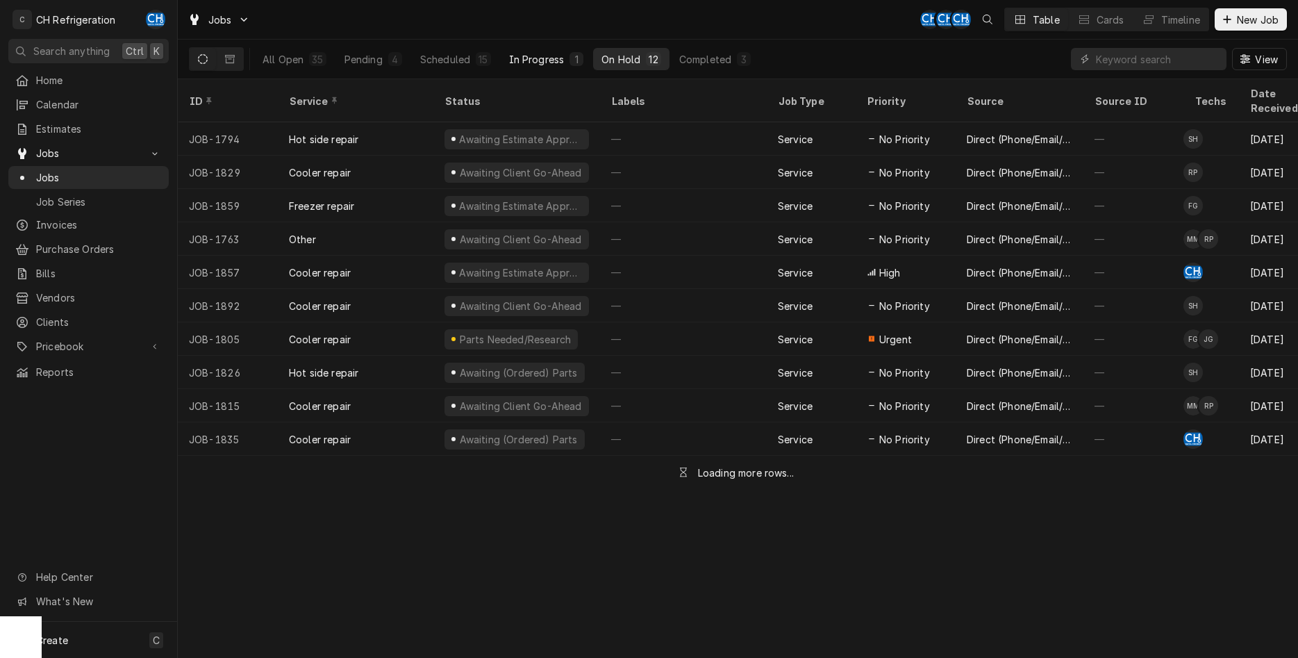
click at [561, 58] on div "In Progress" at bounding box center [537, 59] width 56 height 15
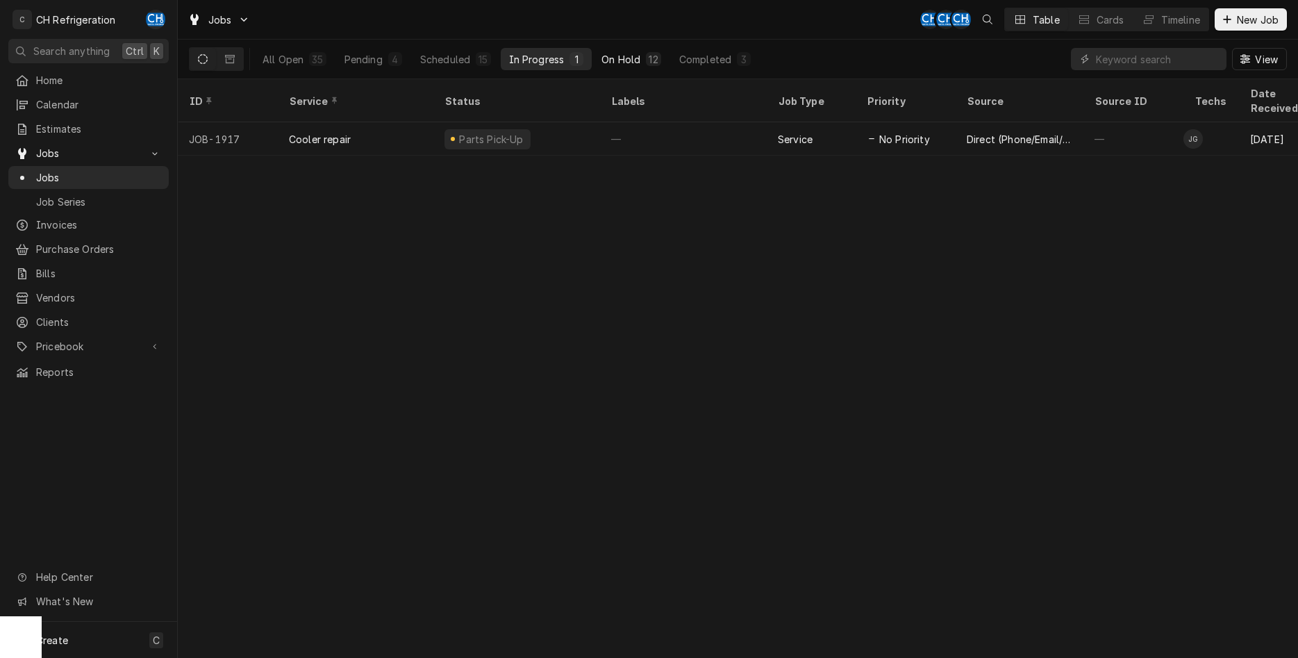
click at [599, 58] on button "On Hold 12" at bounding box center [631, 59] width 76 height 22
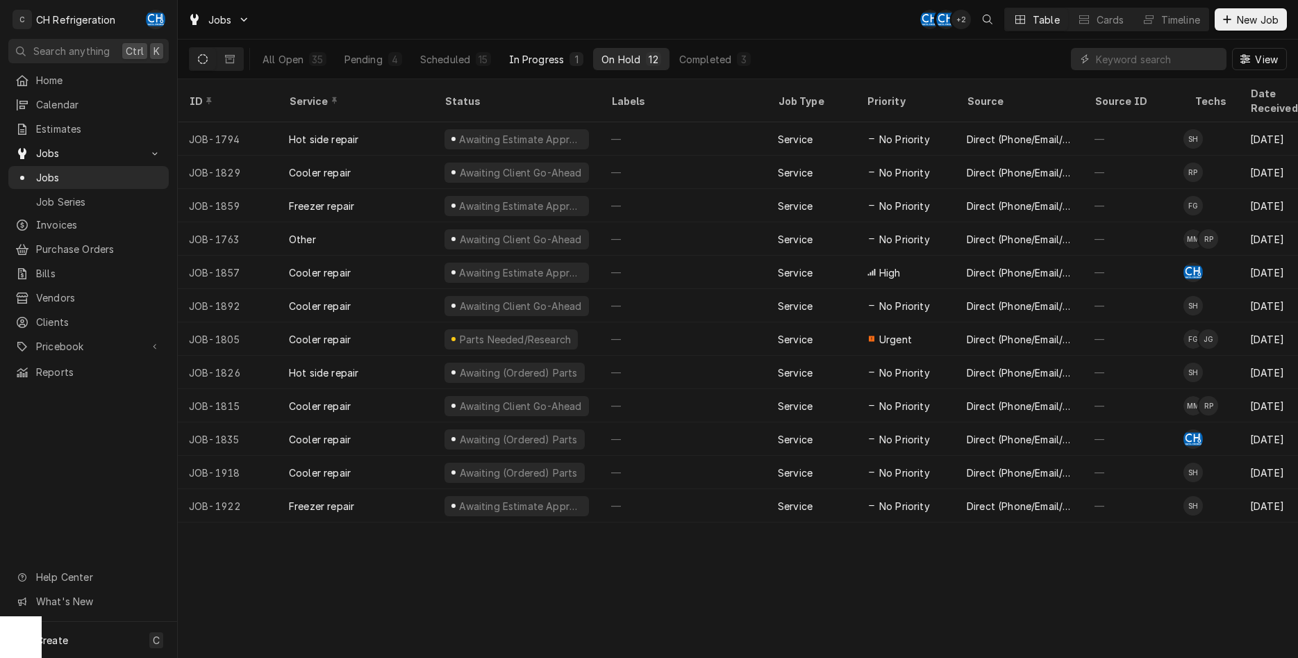
click at [535, 65] on div "In Progress" at bounding box center [537, 59] width 56 height 15
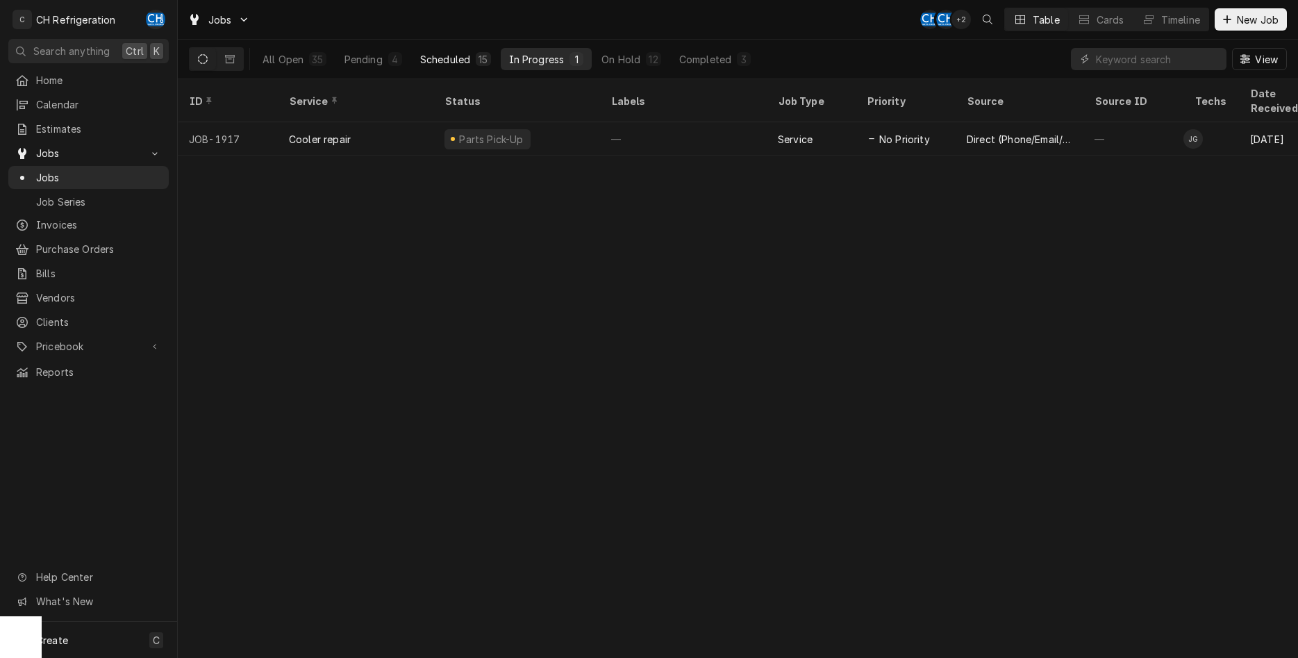
click at [428, 58] on div "Scheduled" at bounding box center [445, 59] width 50 height 15
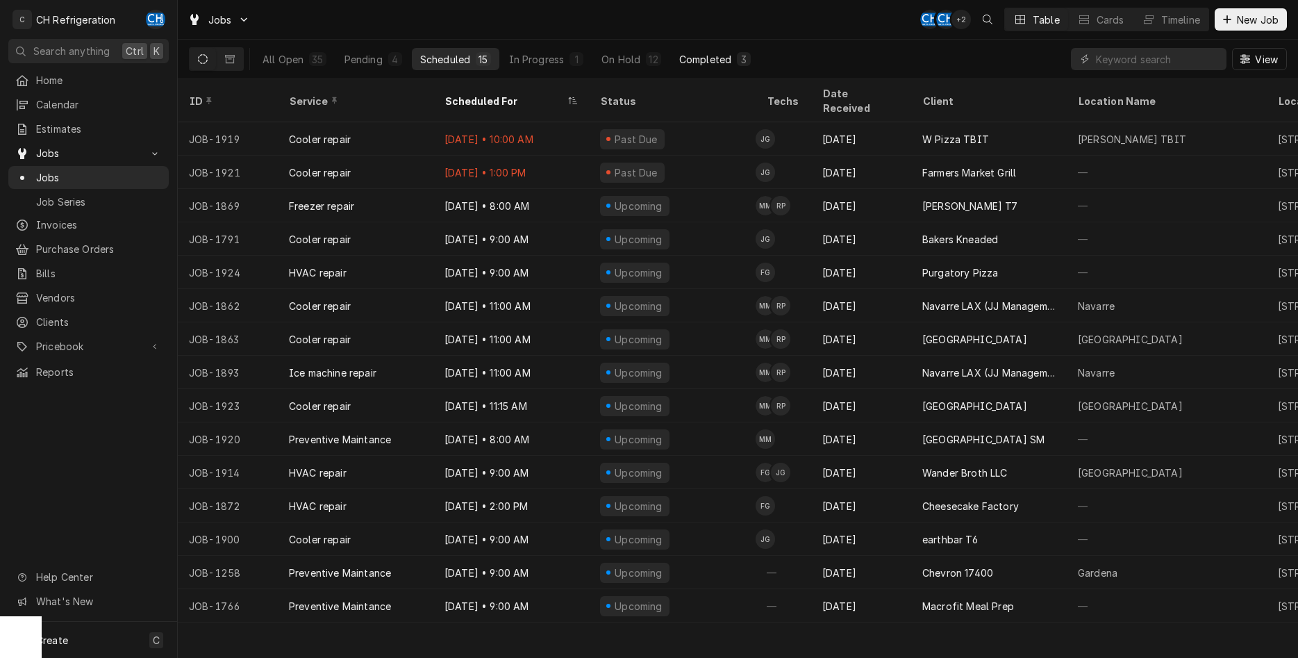
click at [733, 55] on button "Completed 3" at bounding box center [715, 59] width 88 height 22
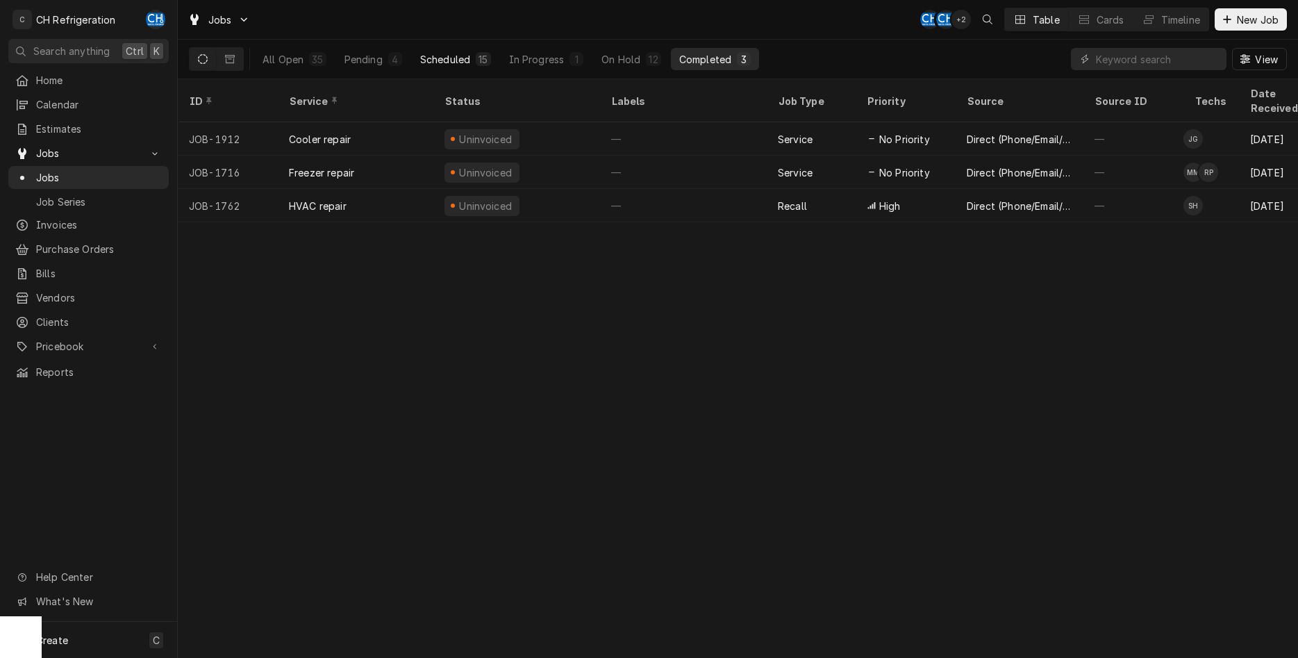
click at [433, 60] on div "Scheduled" at bounding box center [445, 59] width 50 height 15
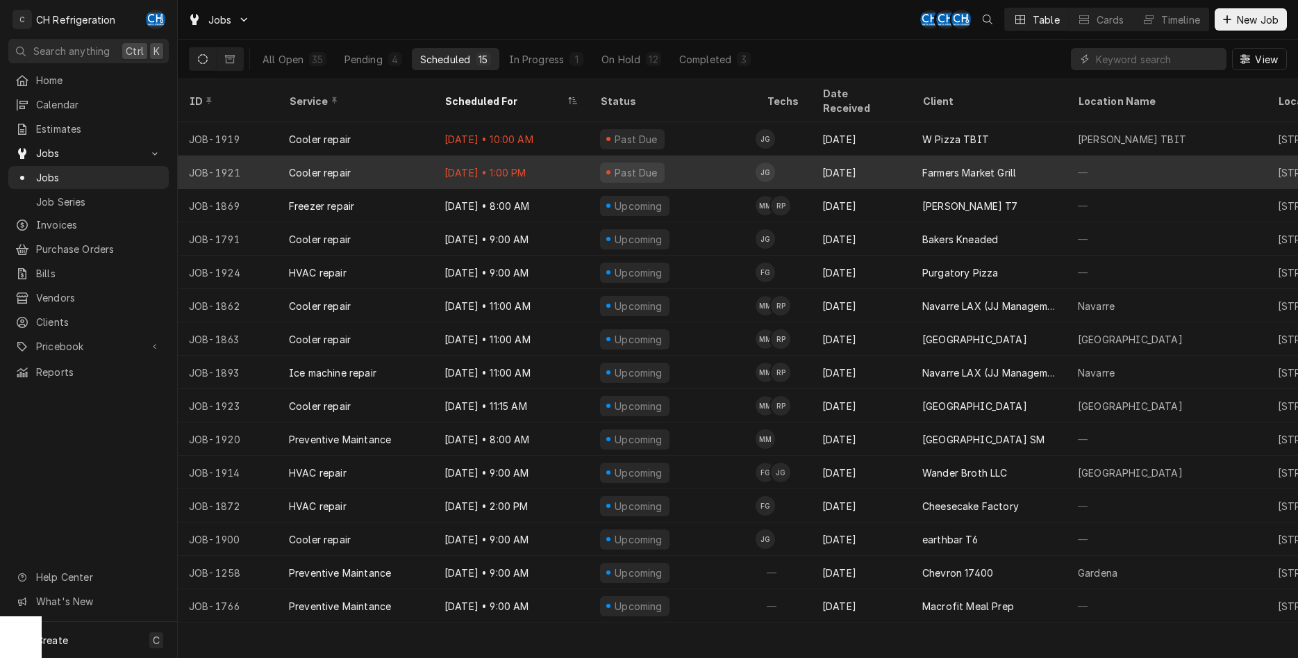
click at [541, 156] on div "Sep 9 • 1:00 PM" at bounding box center [511, 172] width 156 height 33
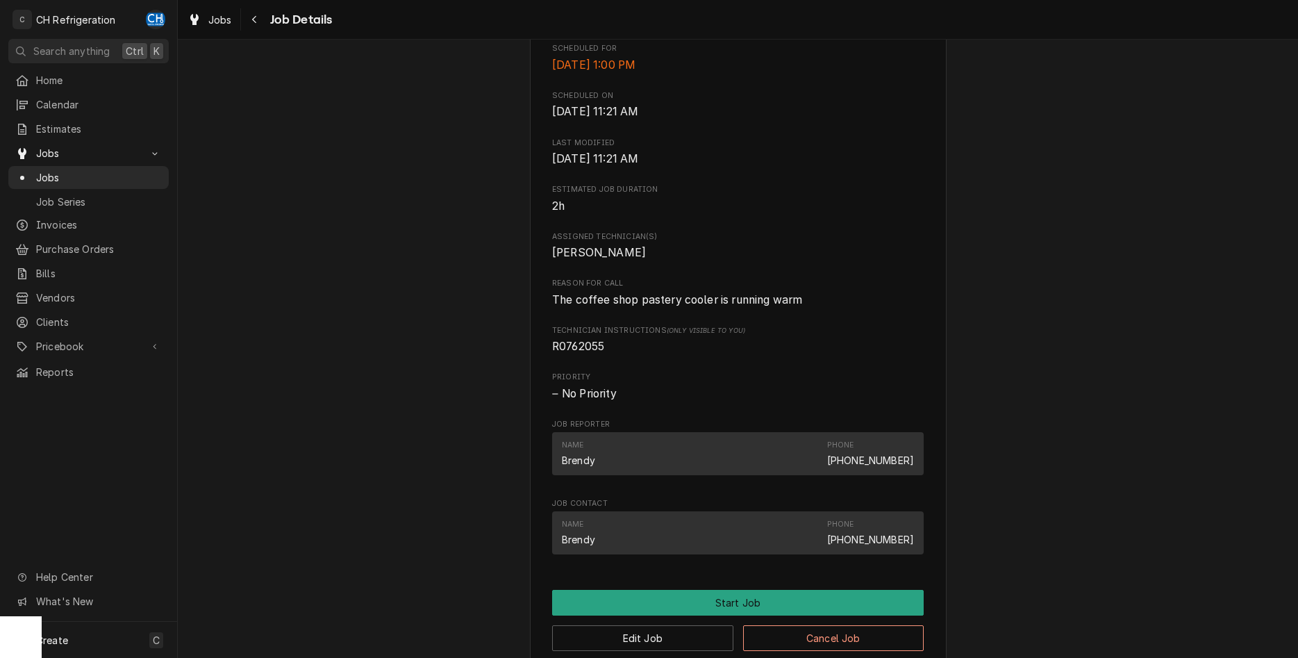
scroll to position [701, 0]
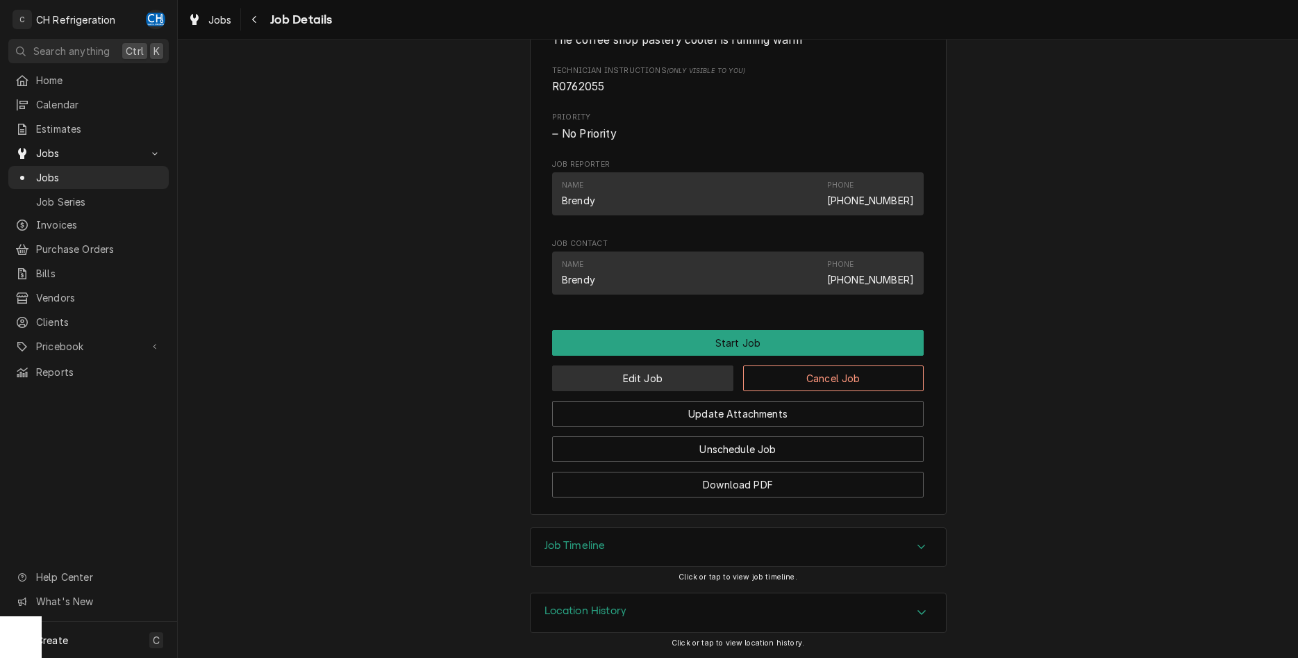
click at [666, 378] on button "Edit Job" at bounding box center [642, 378] width 181 height 26
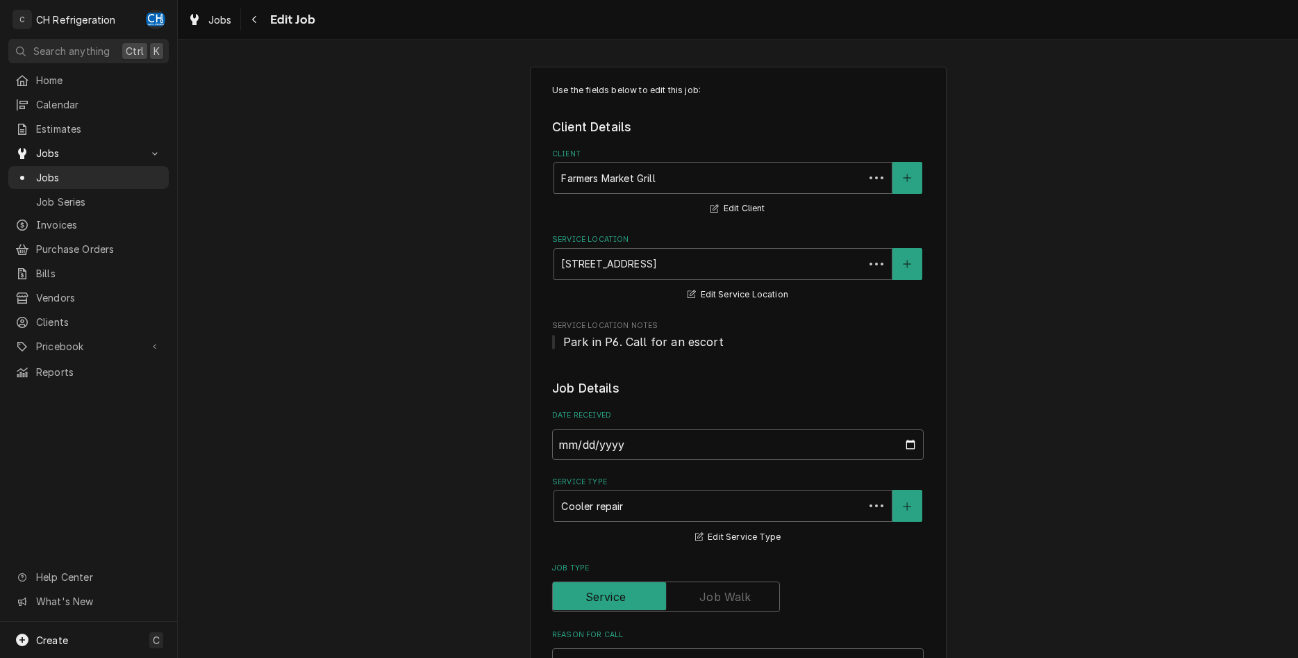
type textarea "x"
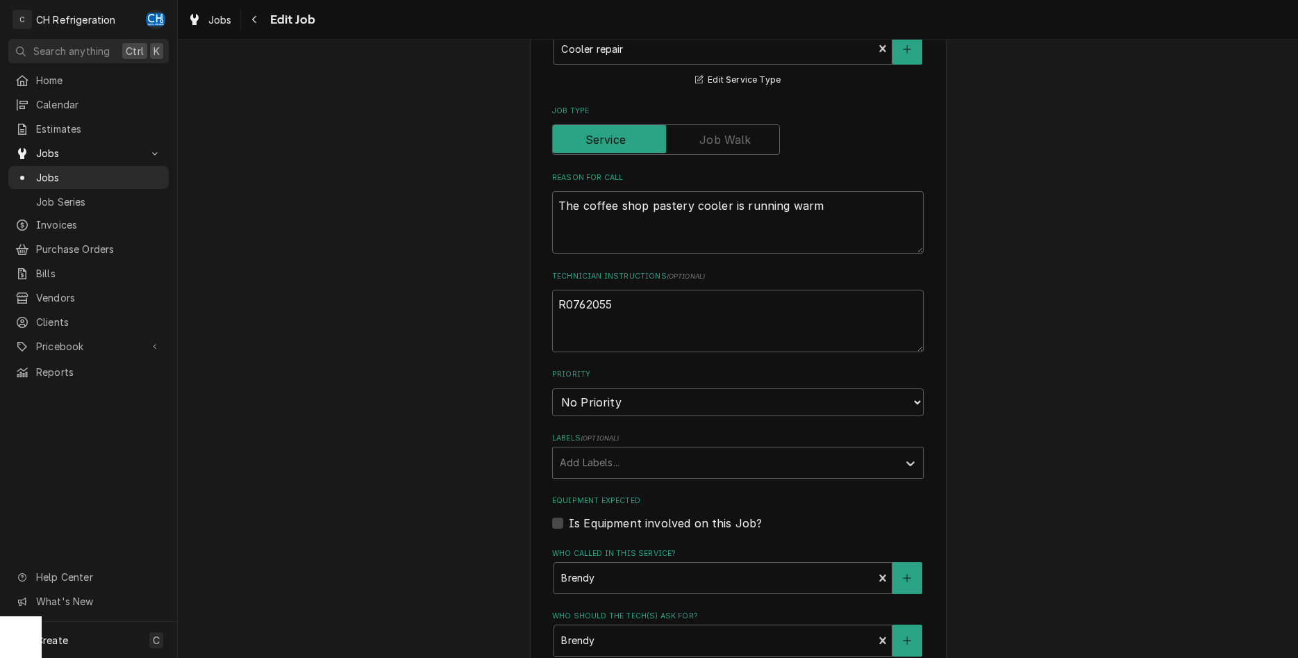
scroll to position [414, 0]
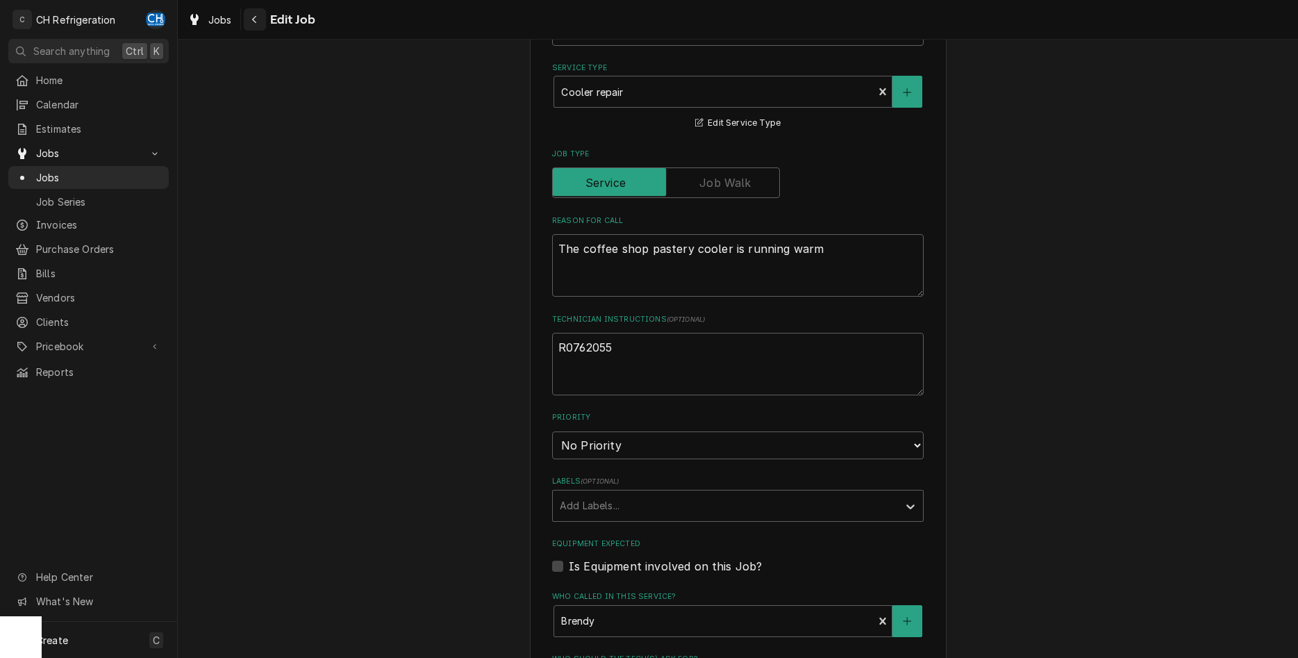
click at [248, 25] on div "Navigate back" at bounding box center [255, 19] width 14 height 14
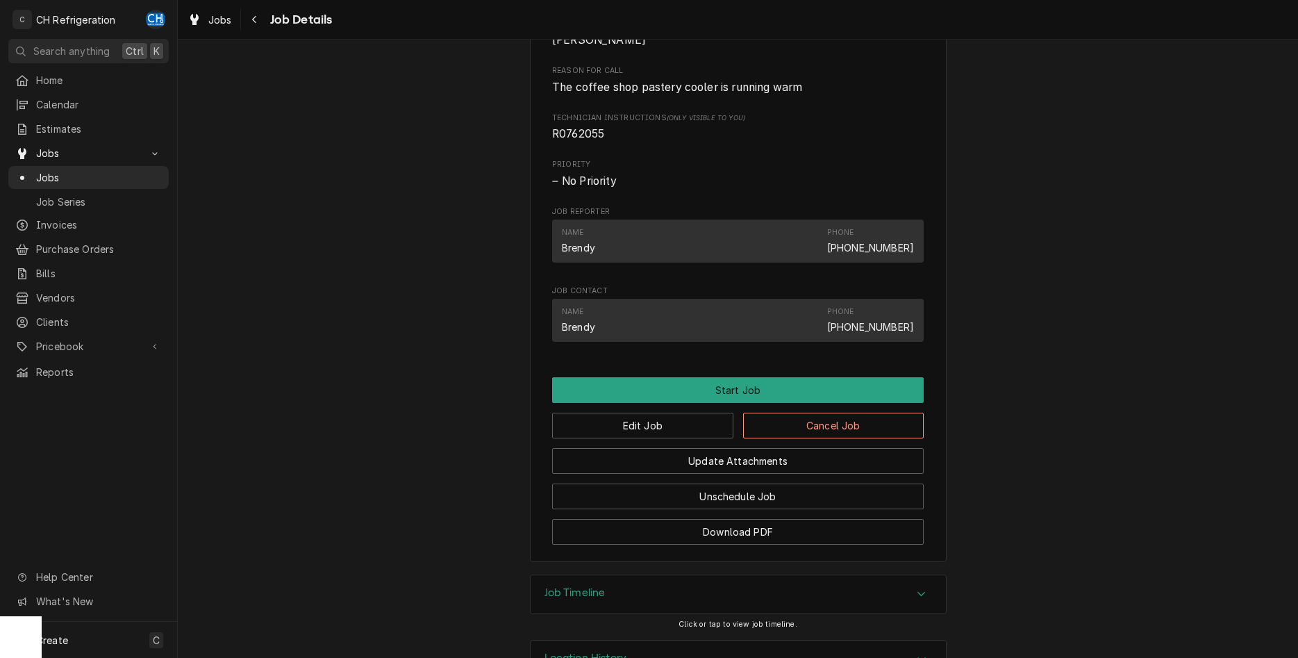
scroll to position [701, 0]
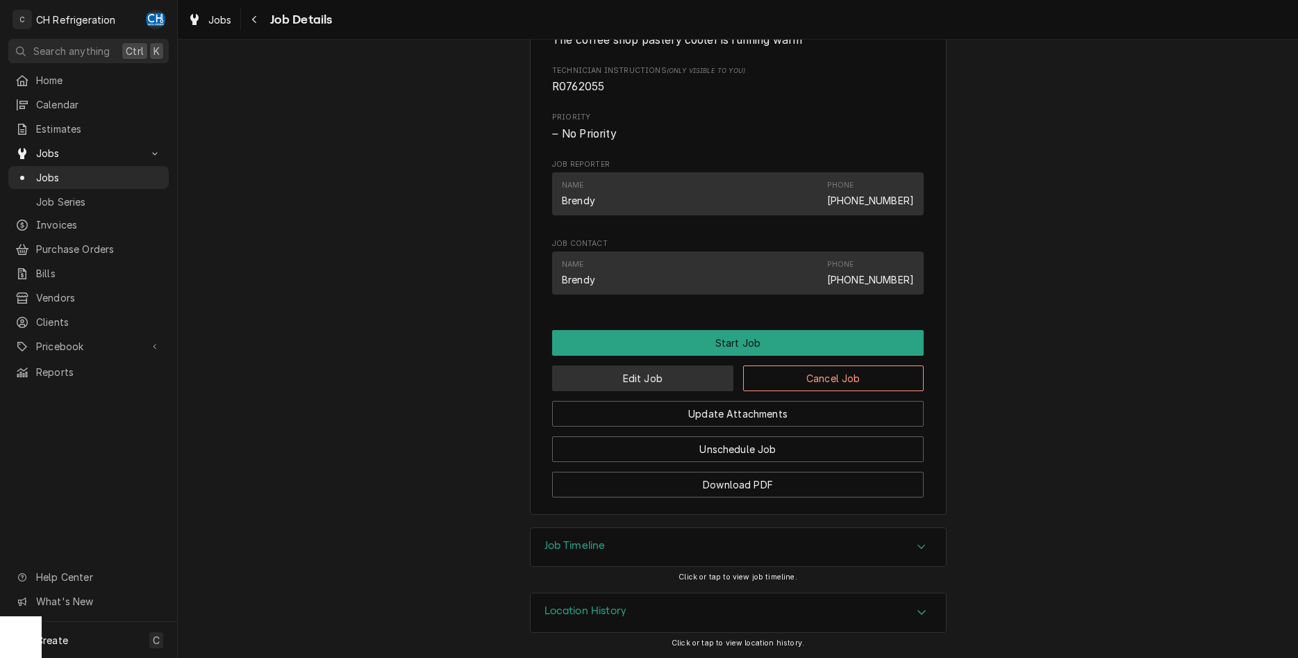
click at [650, 374] on button "Edit Job" at bounding box center [642, 378] width 181 height 26
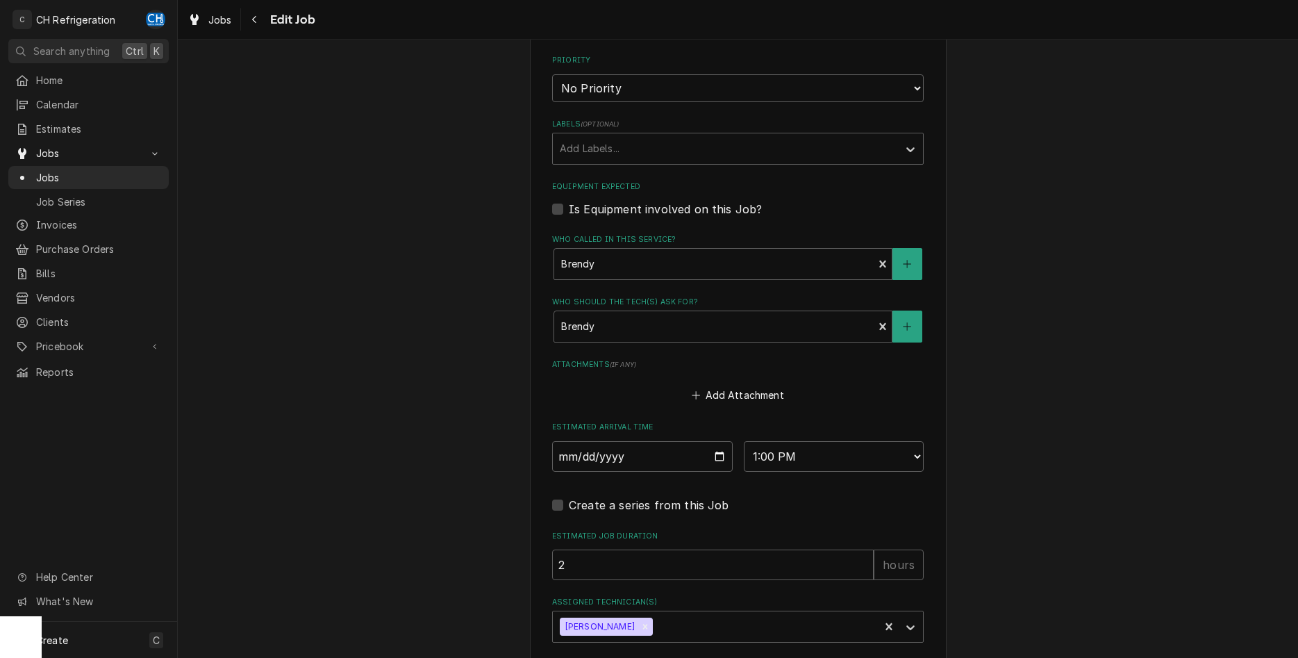
scroll to position [779, 0]
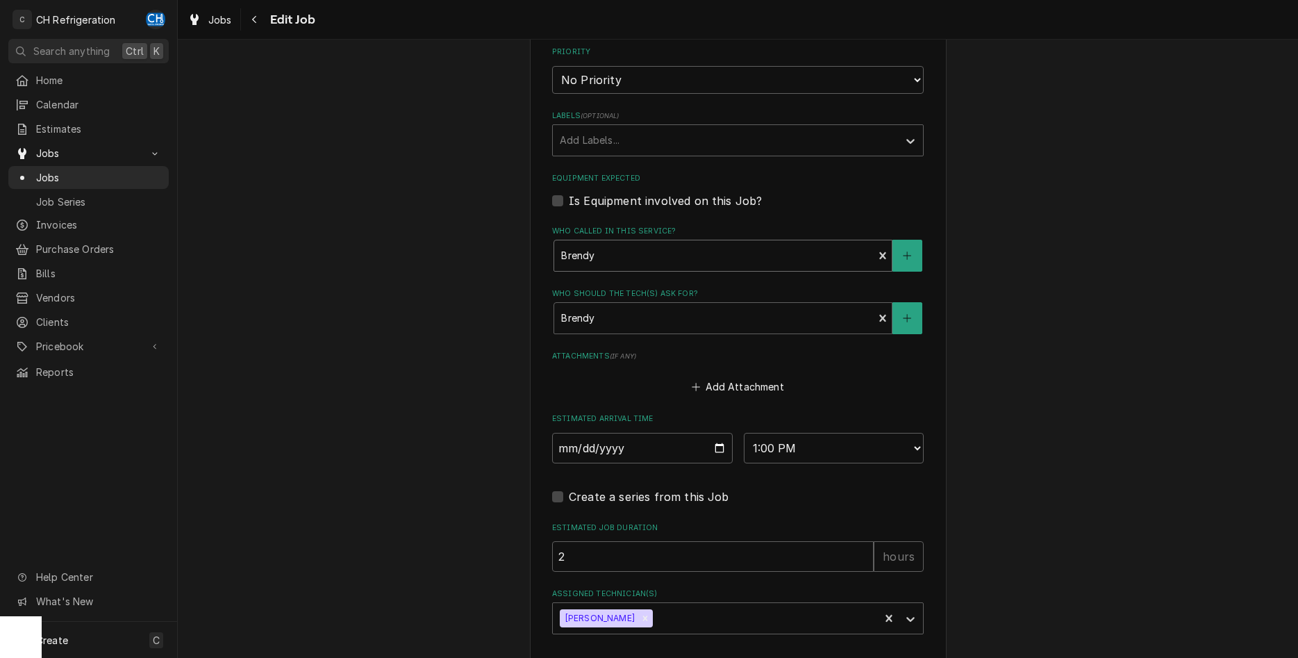
click at [787, 253] on div "Who called in this service?" at bounding box center [713, 255] width 305 height 25
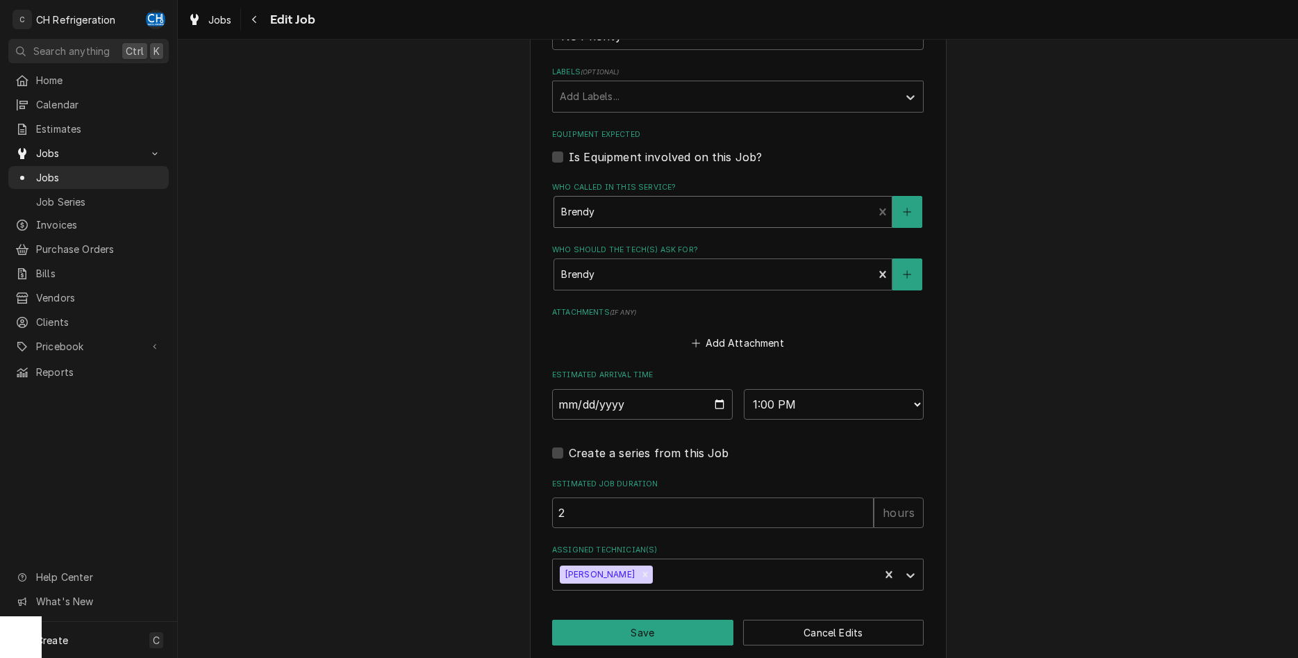
scroll to position [839, 0]
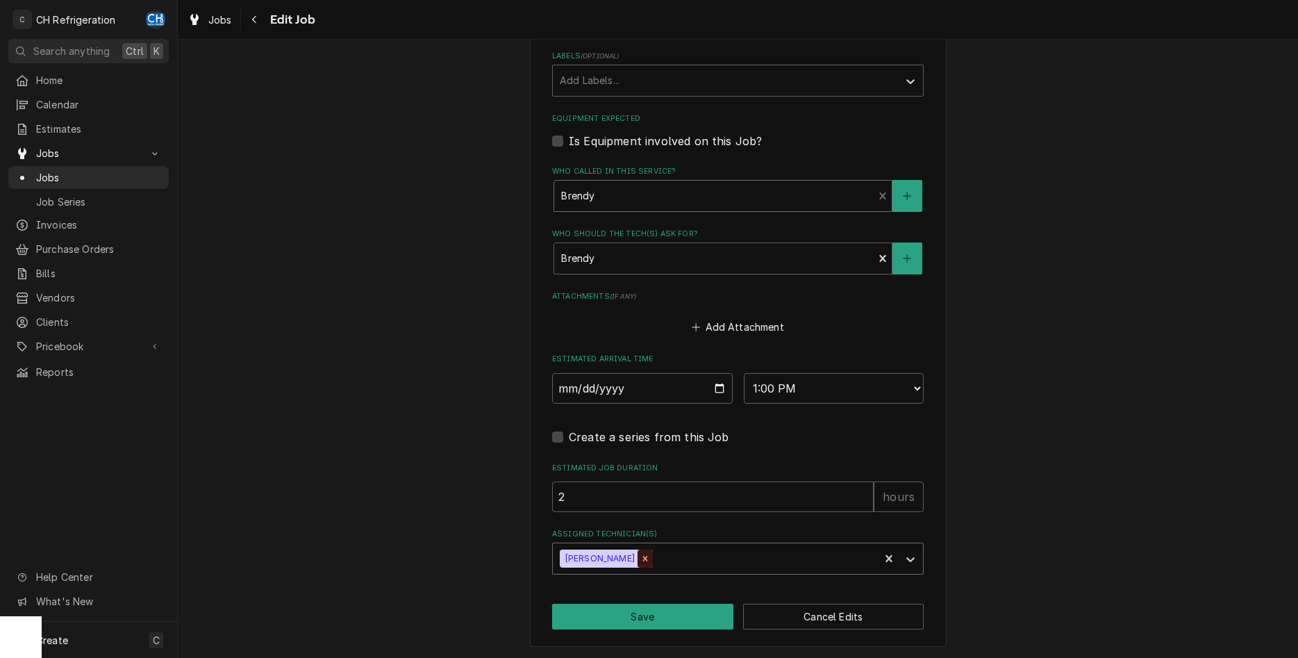
click at [640, 560] on icon "Remove Josh Galindo" at bounding box center [645, 558] width 10 height 10
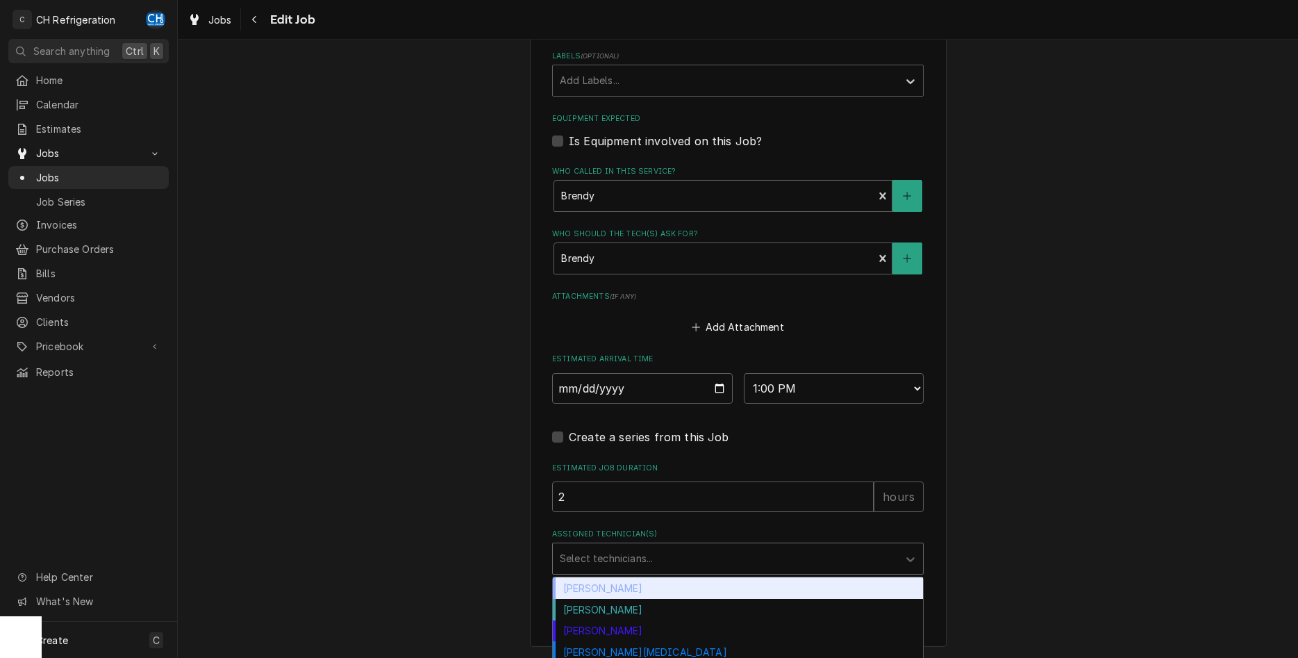
click at [629, 560] on div "Assigned Technician(s)" at bounding box center [725, 558] width 331 height 25
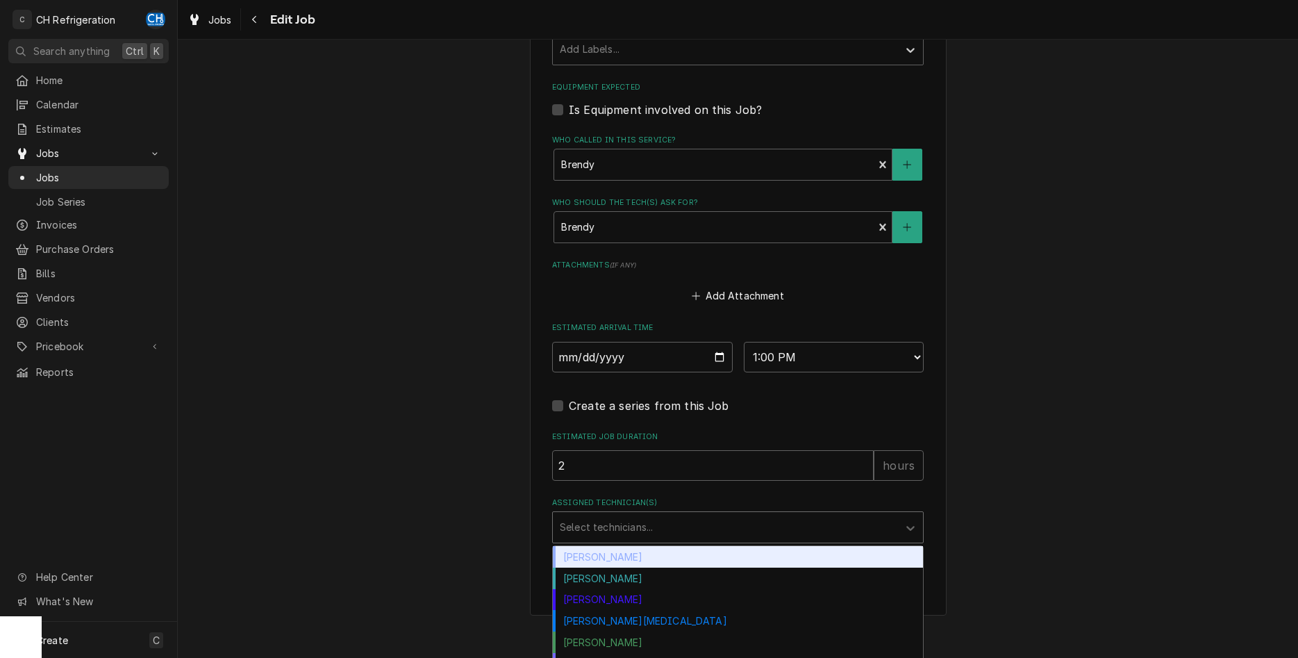
scroll to position [885, 0]
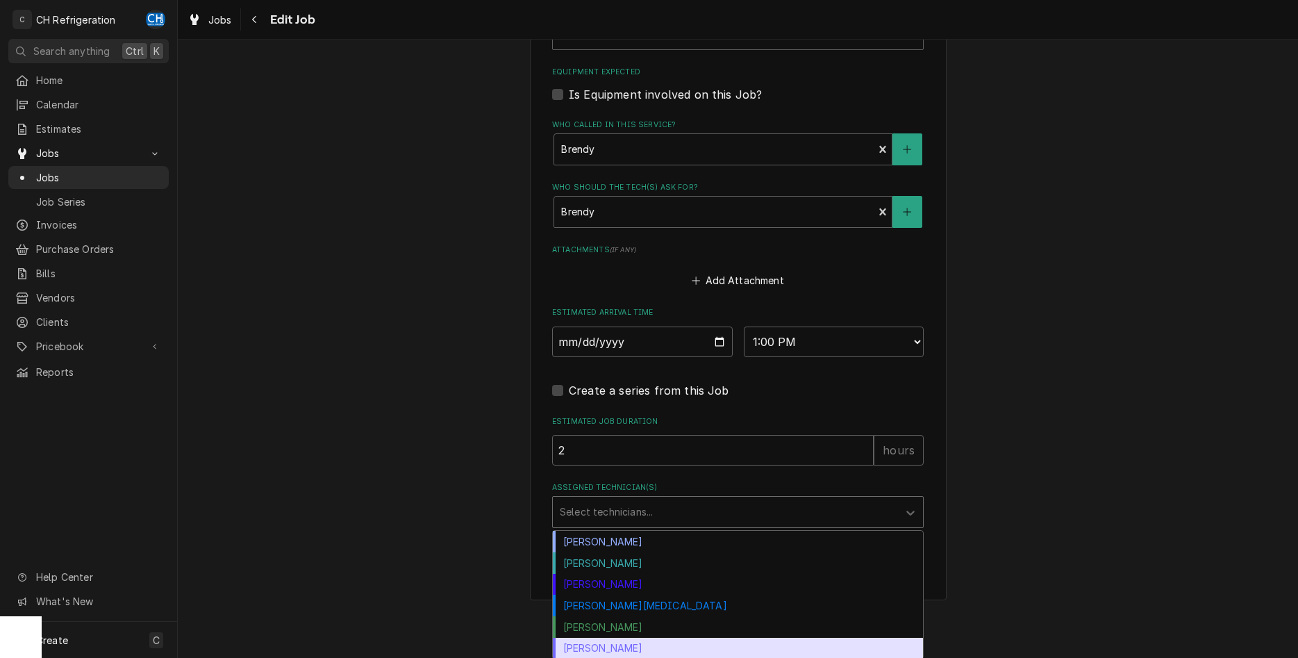
click at [708, 641] on div "[PERSON_NAME]" at bounding box center [738, 648] width 370 height 22
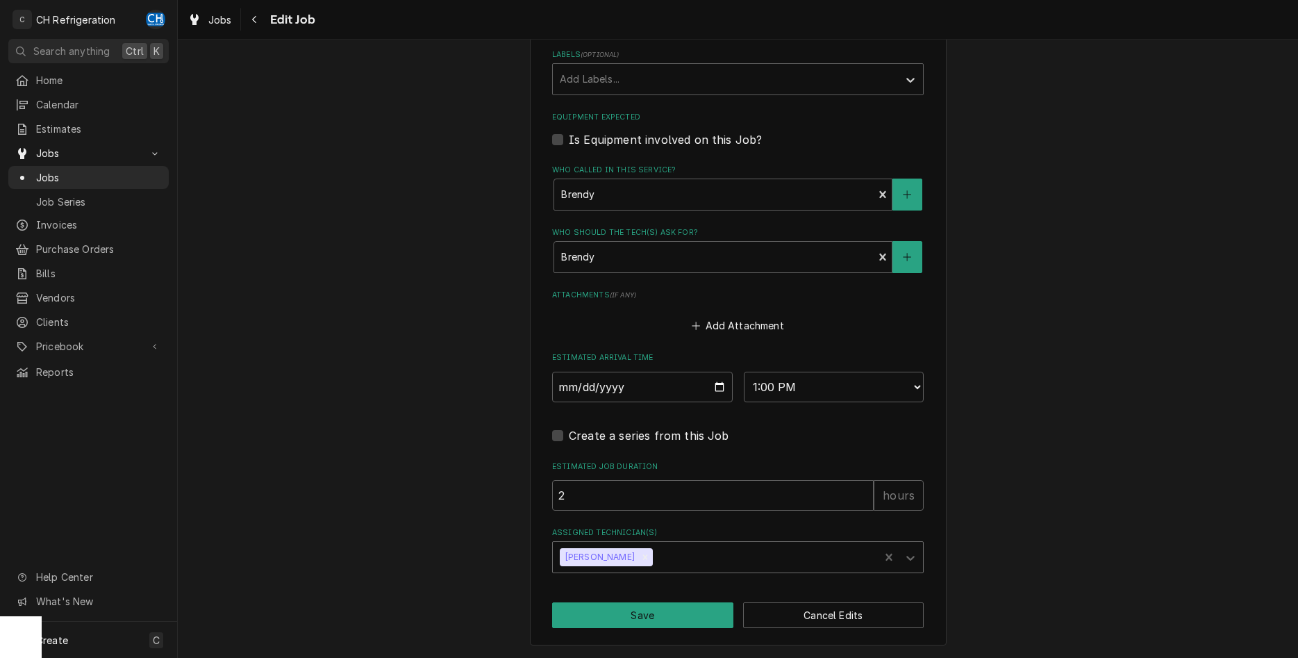
scroll to position [839, 0]
click at [678, 613] on button "Save" at bounding box center [642, 616] width 181 height 26
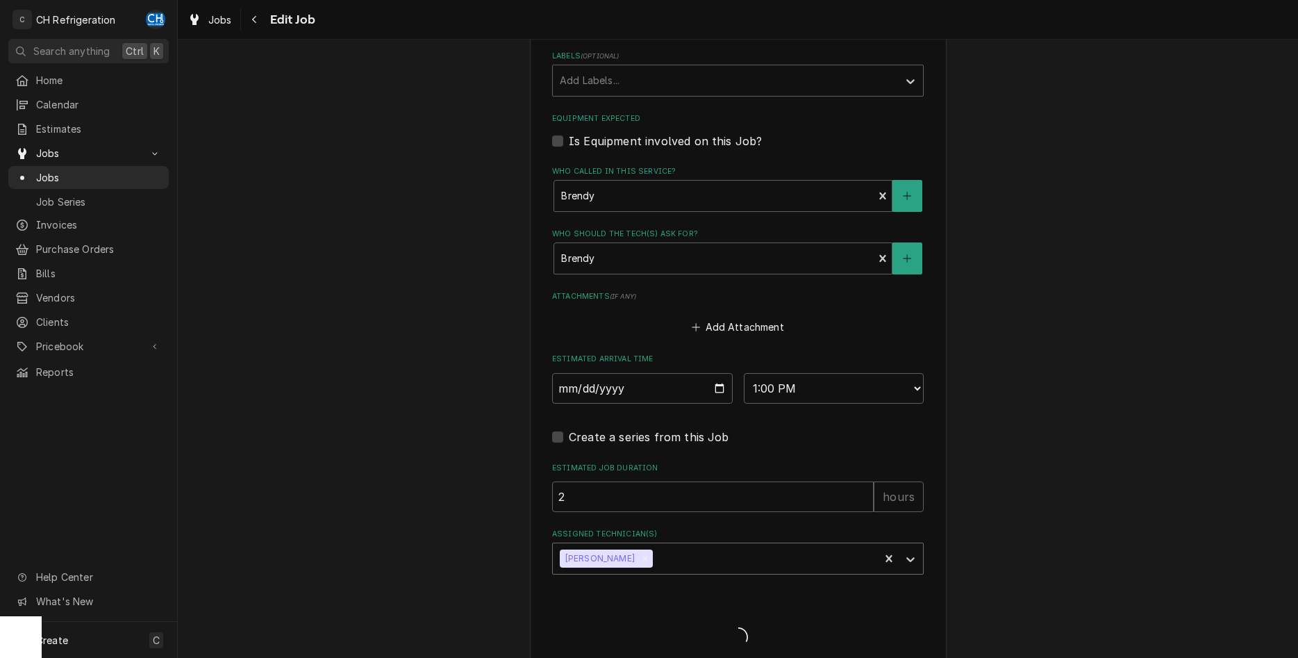
type textarea "x"
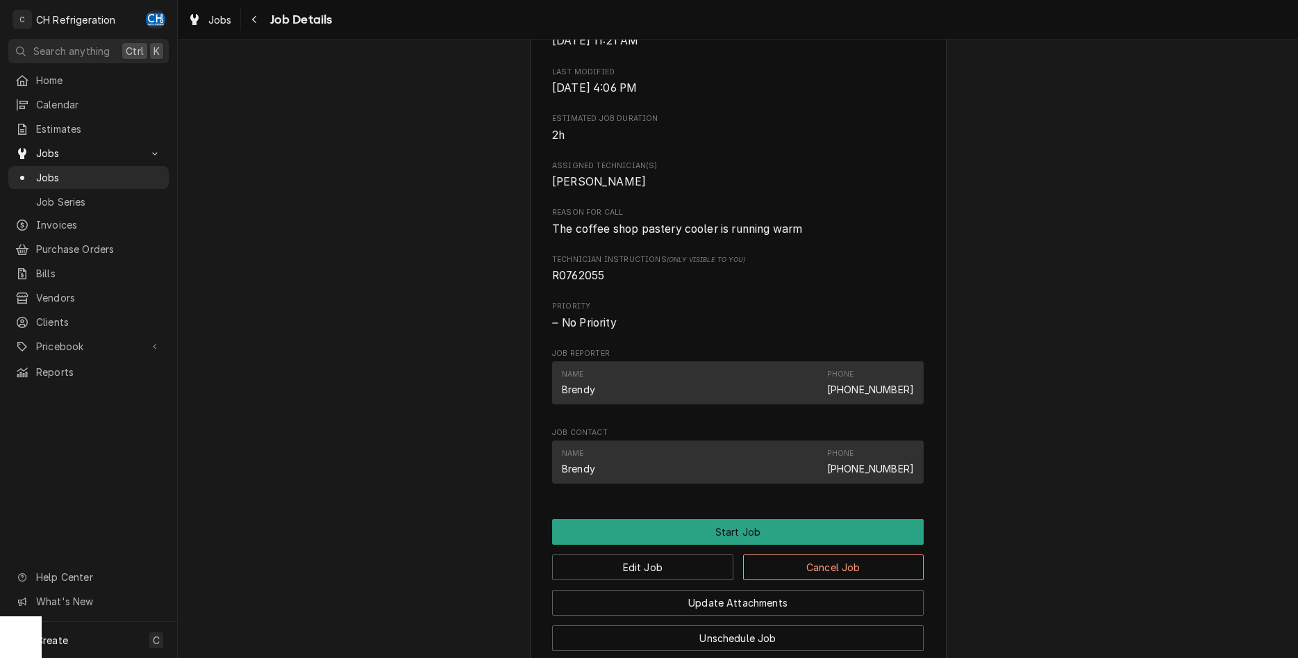
scroll to position [701, 0]
